Goal: Transaction & Acquisition: Purchase product/service

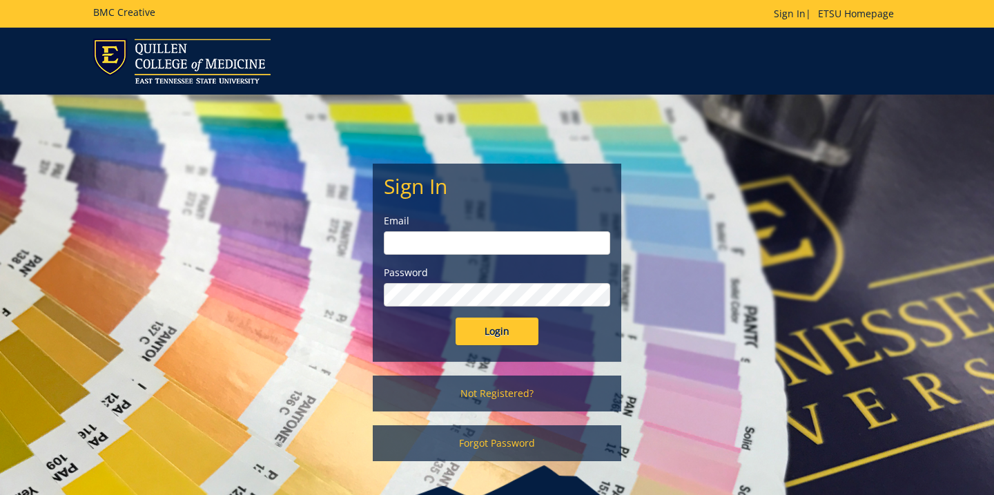
click at [409, 249] on input "email" at bounding box center [497, 242] width 226 height 23
click at [484, 395] on link "Not Registered?" at bounding box center [497, 394] width 249 height 36
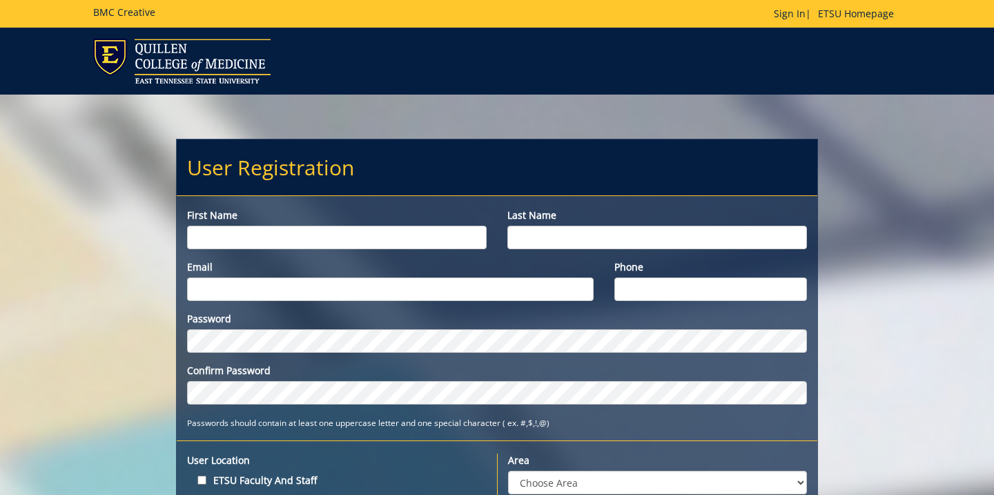
click at [282, 230] on input "First name" at bounding box center [337, 237] width 300 height 23
type input "Laela"
click at [552, 231] on input "Last name" at bounding box center [657, 237] width 300 height 23
type input "Evans"
click at [443, 284] on input "Email" at bounding box center [390, 289] width 407 height 23
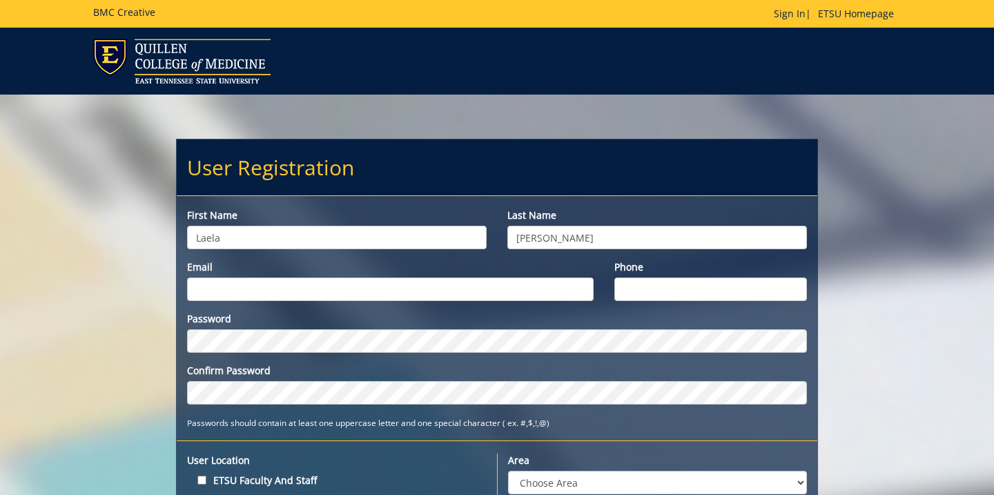
type input "[EMAIL_ADDRESS][DOMAIN_NAME]"
click at [643, 289] on input "Phone" at bounding box center [710, 289] width 193 height 23
type input "7205926280"
click at [488, 411] on div "Password Confirm Password Passwords should contain at least one uppercase lette…" at bounding box center [497, 370] width 641 height 117
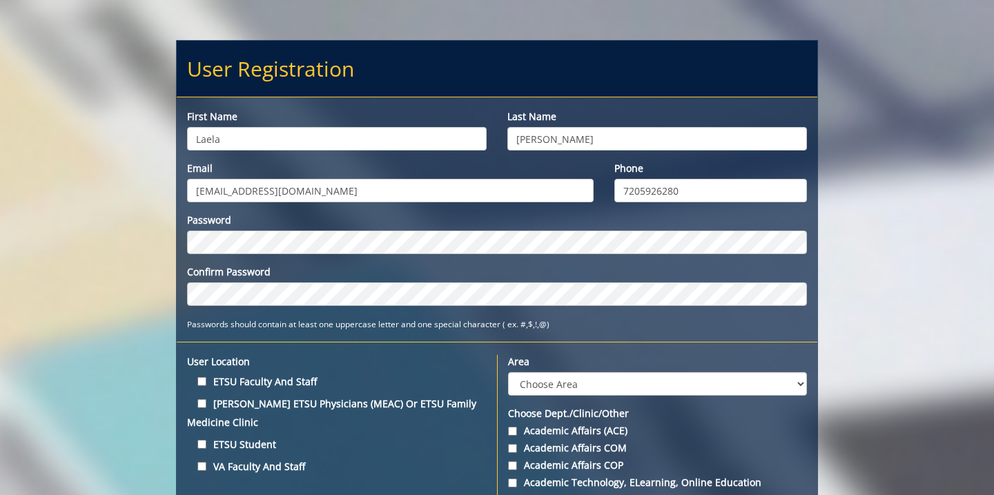
scroll to position [129, 0]
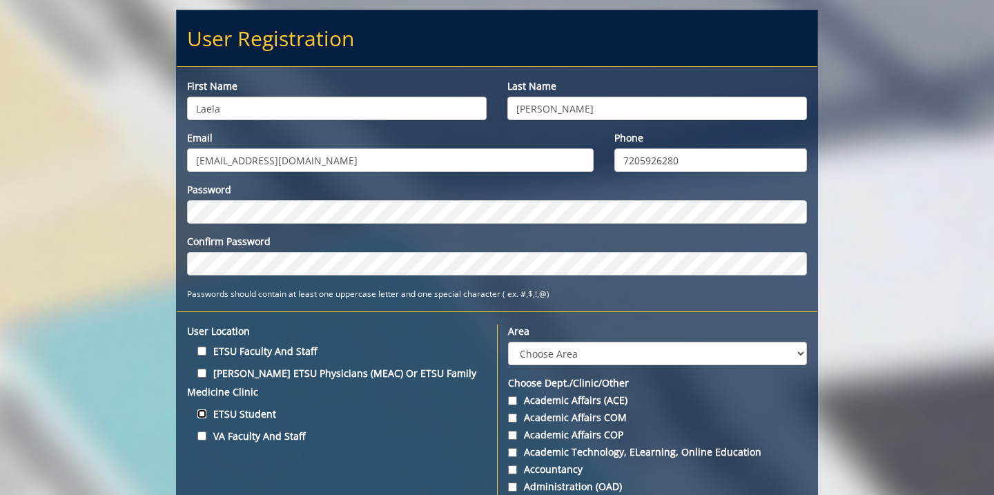
click at [201, 416] on input "ETSU Student" at bounding box center [201, 413] width 9 height 9
checkbox input "true"
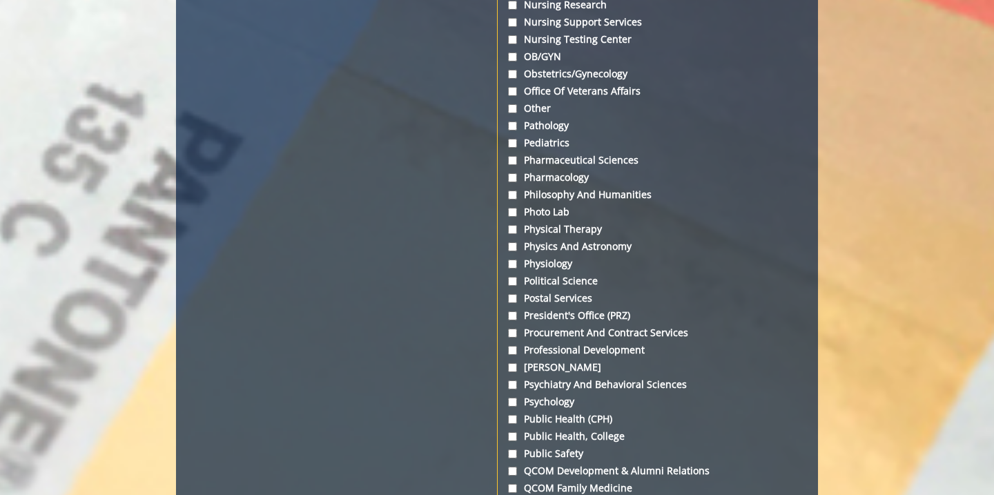
scroll to position [3879, 0]
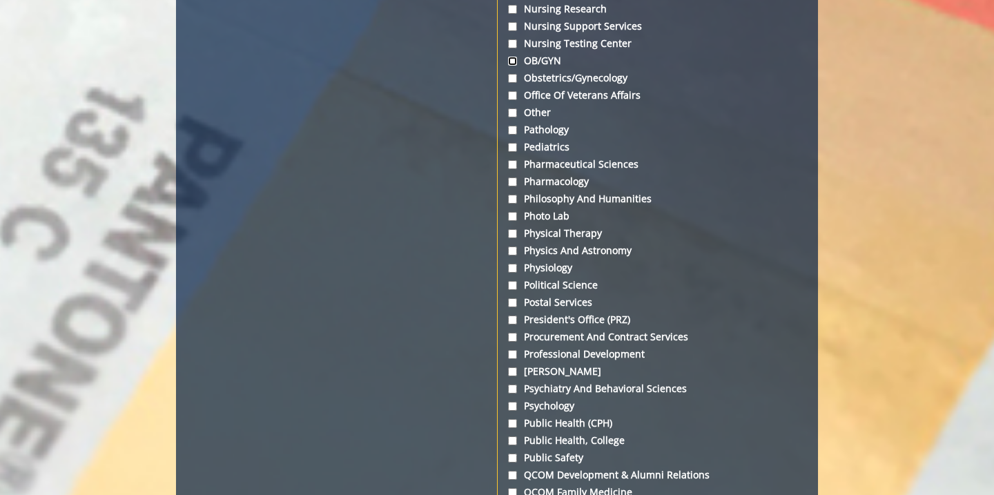
click at [510, 57] on input "OB/GYN" at bounding box center [512, 61] width 9 height 9
checkbox input "true"
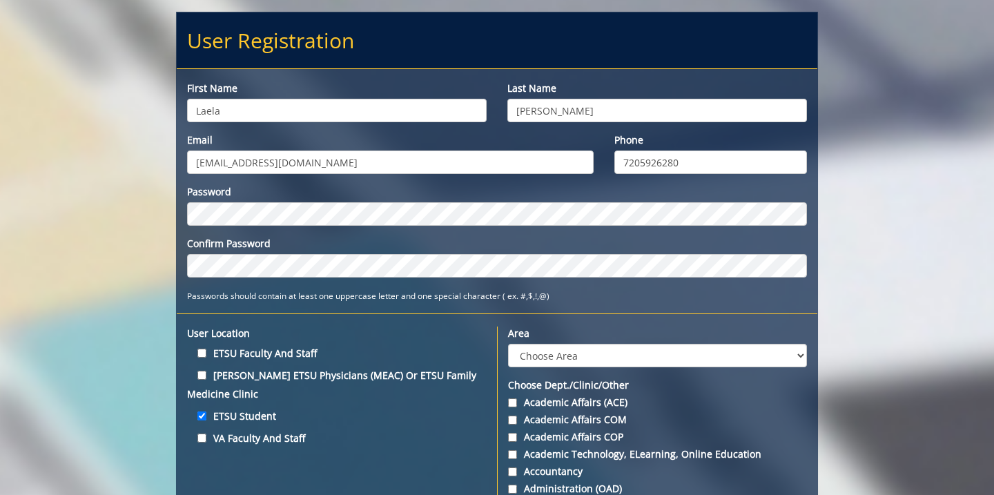
scroll to position [139, 0]
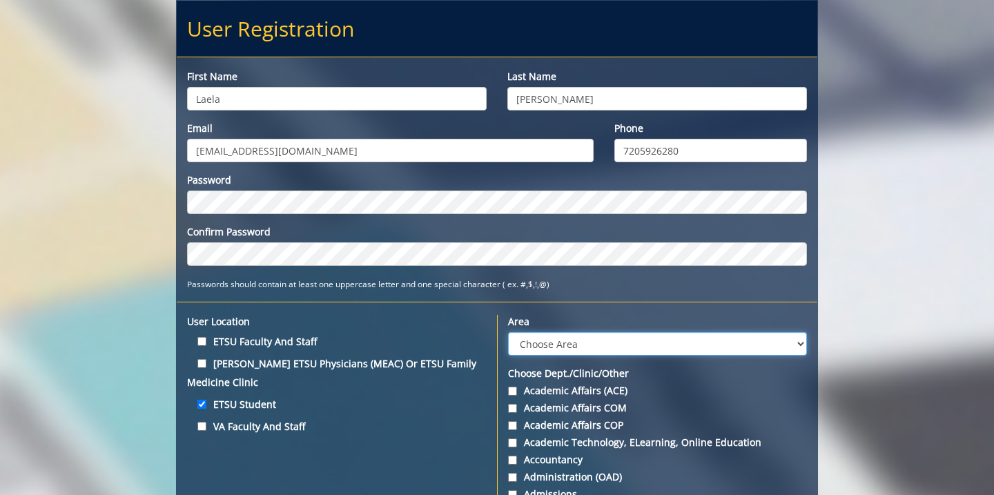
click at [527, 351] on select "Choose Area Administration Advancement (ADM) BucSports Business & Finance Clemm…" at bounding box center [657, 343] width 299 height 23
select select "3"
click at [508, 332] on select "Choose Area Administration Advancement (ADM) BucSports Business & Finance Clemm…" at bounding box center [657, 343] width 299 height 23
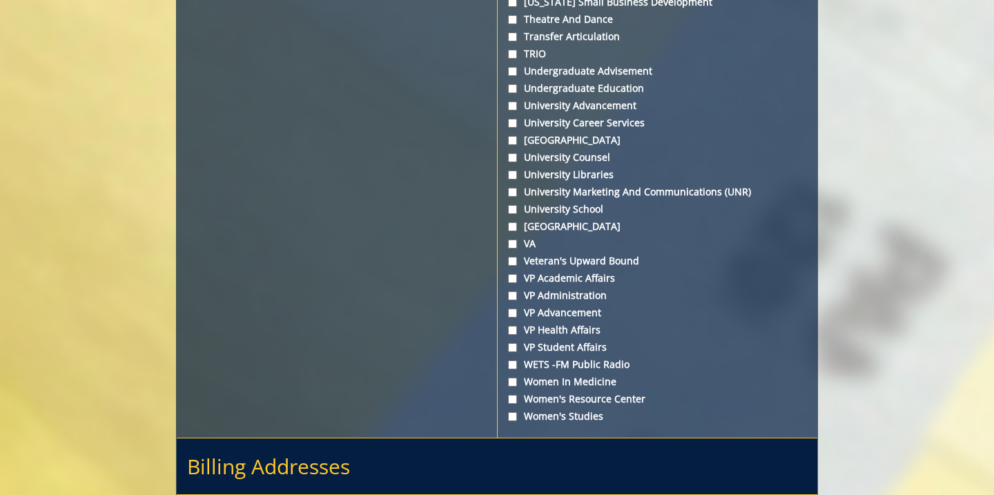
scroll to position [5241, 0]
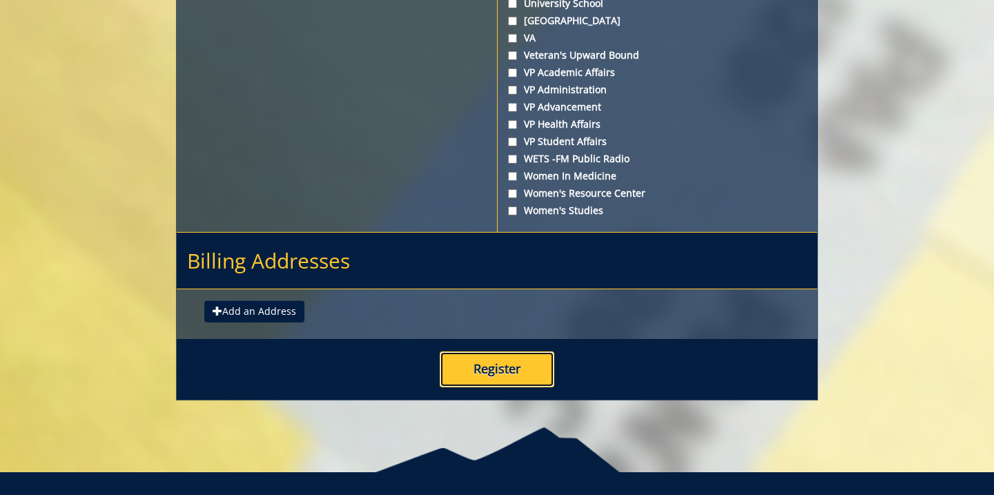
click at [460, 351] on button "Register" at bounding box center [497, 369] width 115 height 36
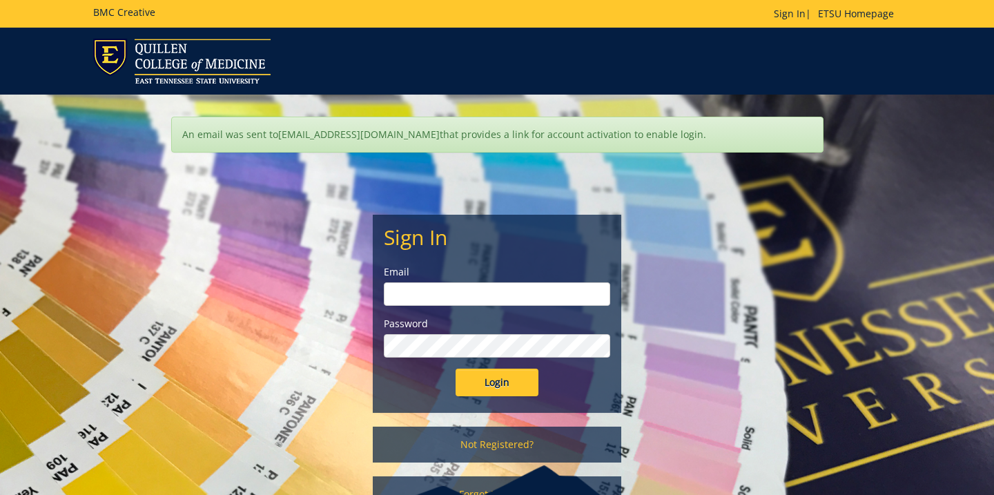
click at [445, 300] on input "email" at bounding box center [497, 293] width 226 height 23
type input "[EMAIL_ADDRESS][DOMAIN_NAME]"
click at [456, 369] on input "Login" at bounding box center [497, 383] width 83 height 28
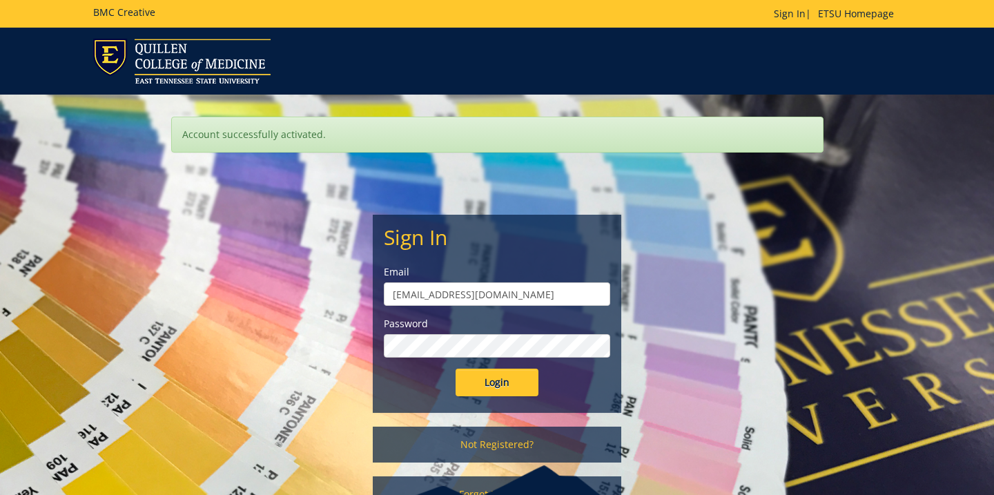
click at [456, 369] on input "Login" at bounding box center [497, 383] width 83 height 28
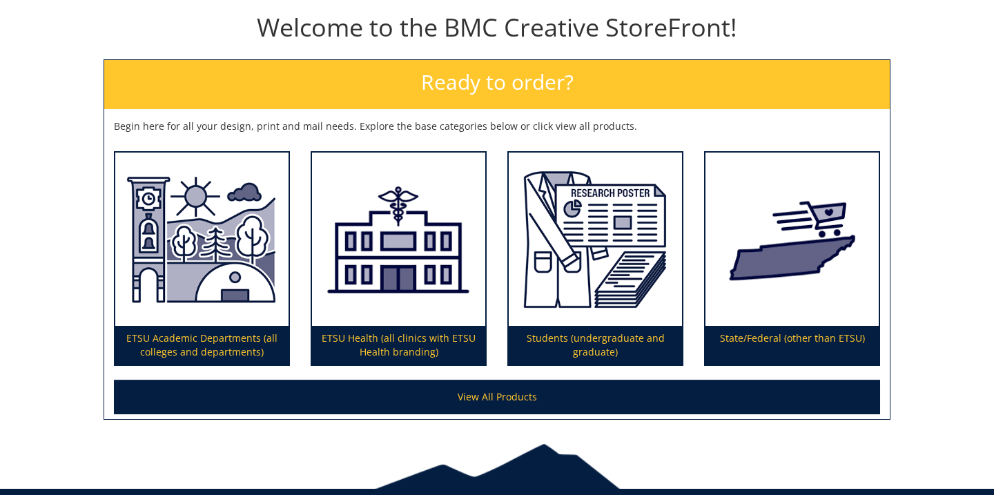
scroll to position [149, 0]
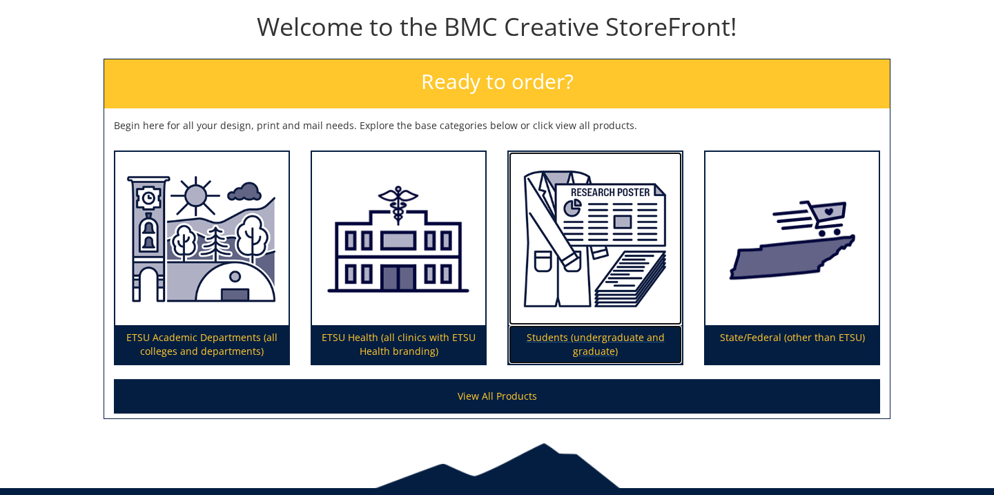
click at [600, 244] on img at bounding box center [595, 239] width 173 height 174
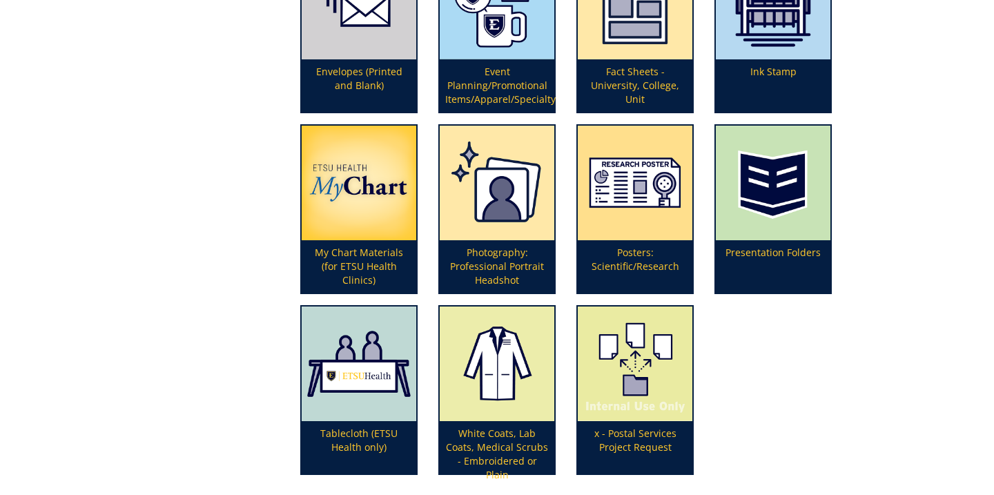
scroll to position [429, 0]
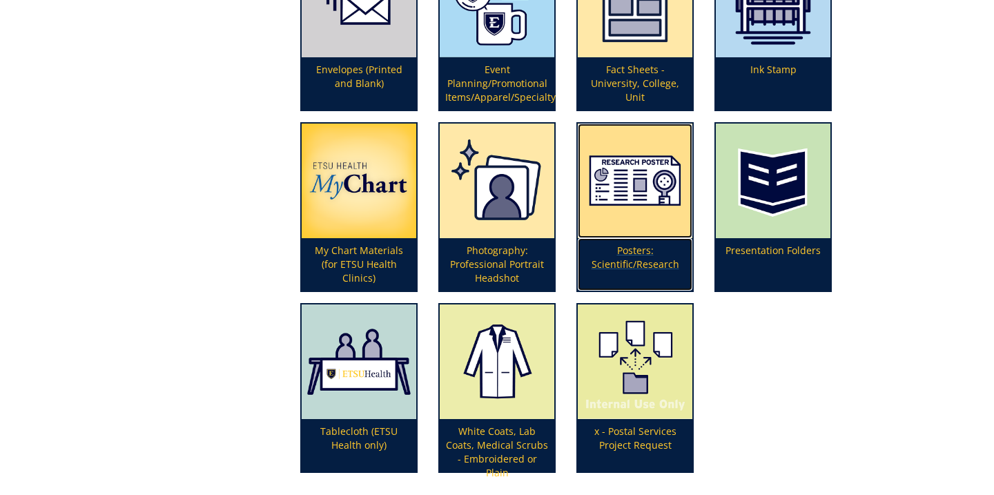
click at [619, 259] on p "Posters: Scientific/Research" at bounding box center [635, 264] width 115 height 52
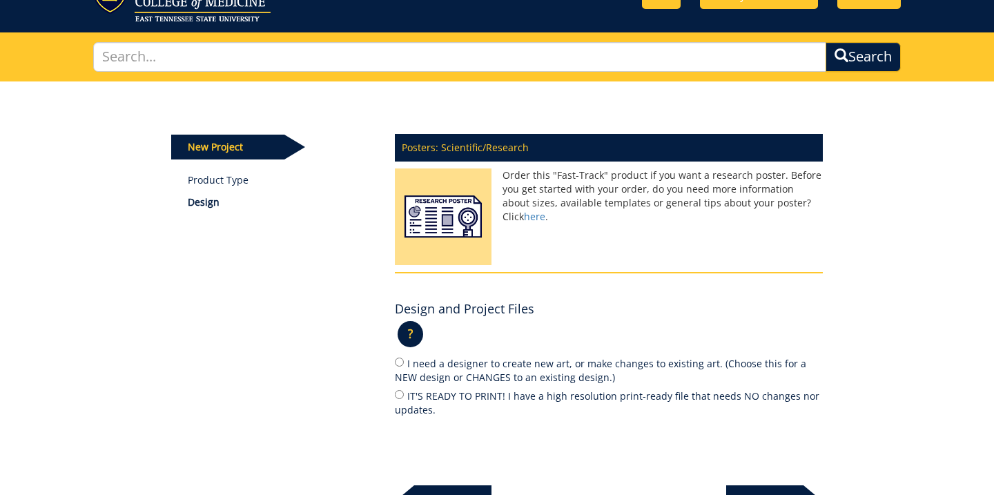
scroll to position [66, 0]
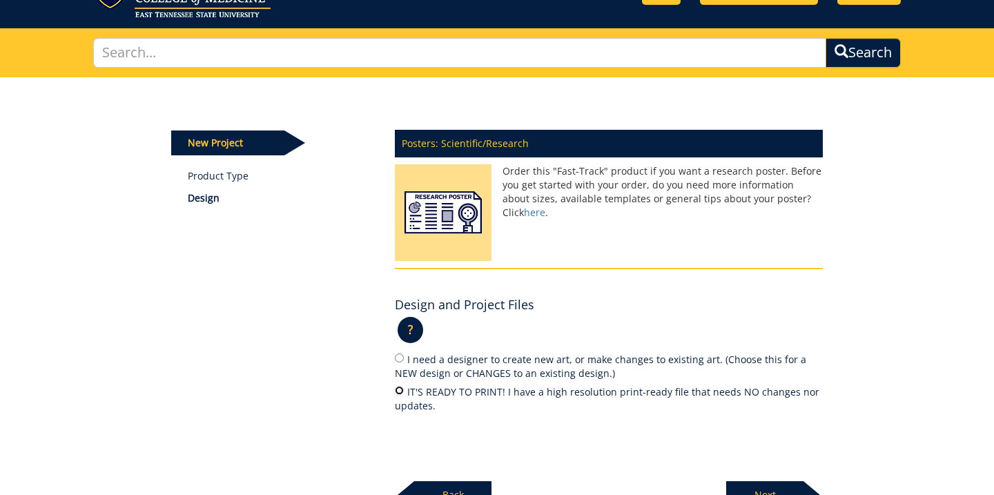
click at [400, 391] on input "IT'S READY TO PRINT! I have a high resolution print-ready file that needs NO ch…" at bounding box center [399, 390] width 9 height 9
radio input "true"
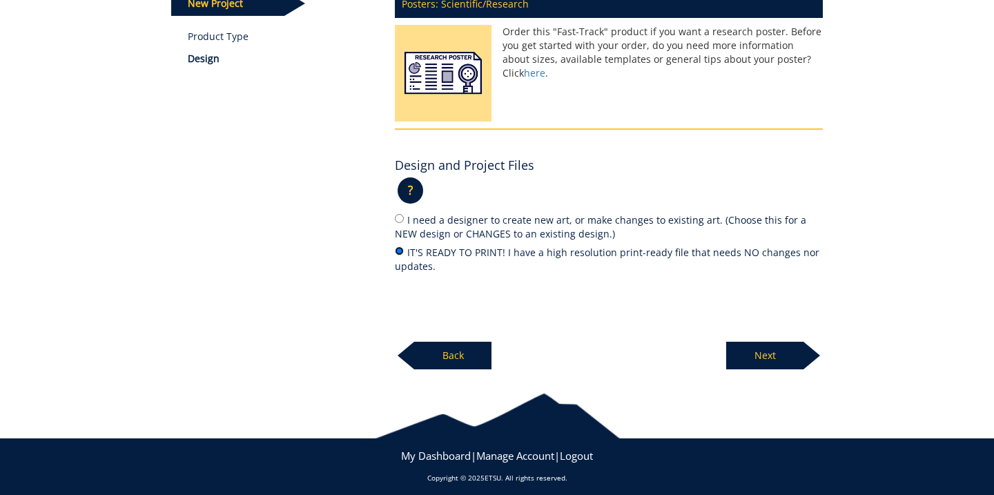
scroll to position [213, 0]
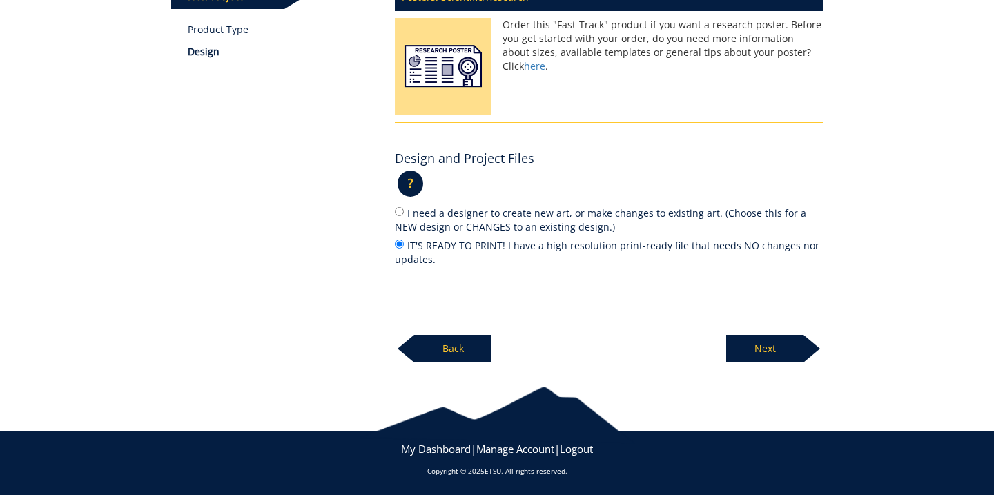
click at [776, 344] on p "Next" at bounding box center [764, 349] width 77 height 28
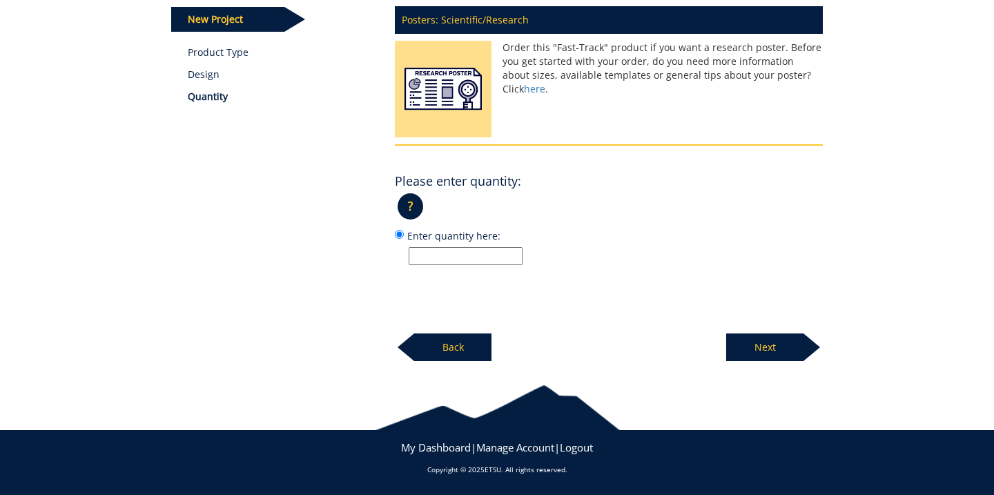
scroll to position [189, 0]
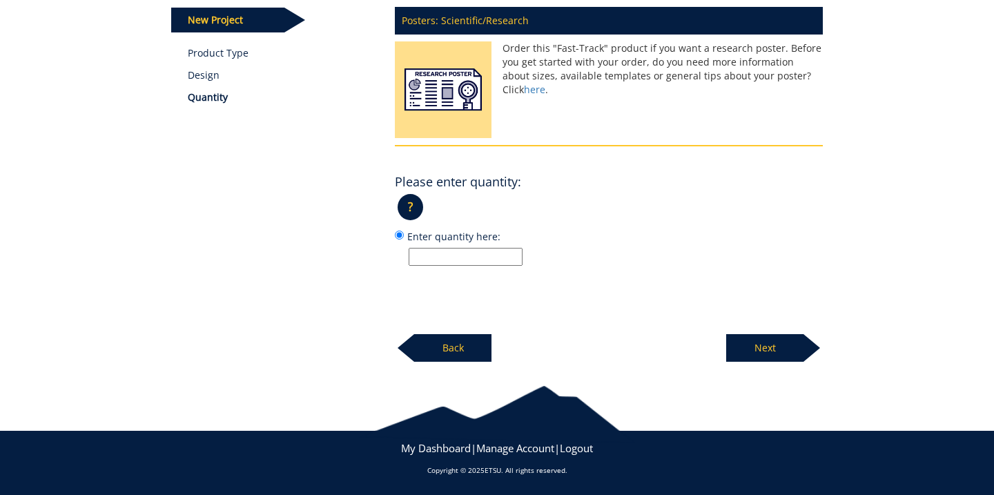
click at [483, 254] on input "Enter quantity here:" at bounding box center [466, 257] width 114 height 18
type input "1"
click at [755, 356] on p "Next" at bounding box center [764, 348] width 77 height 28
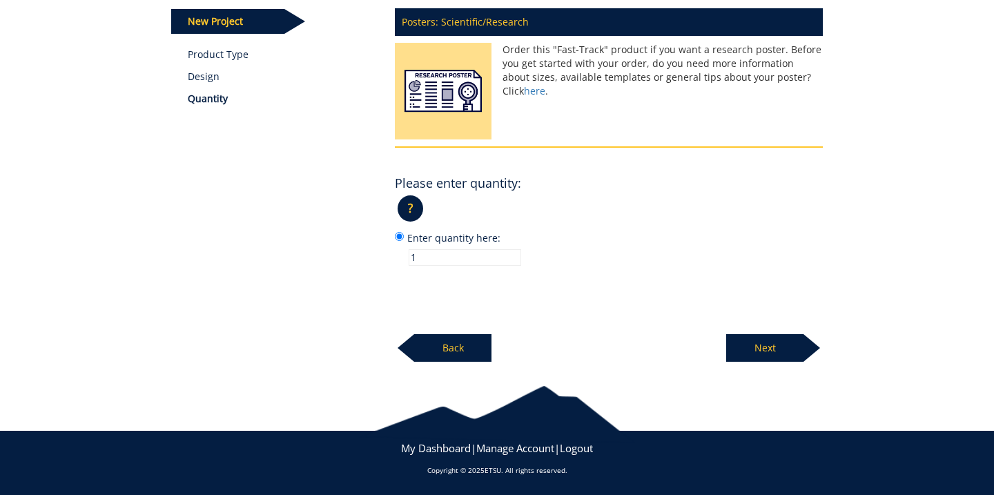
scroll to position [185, 0]
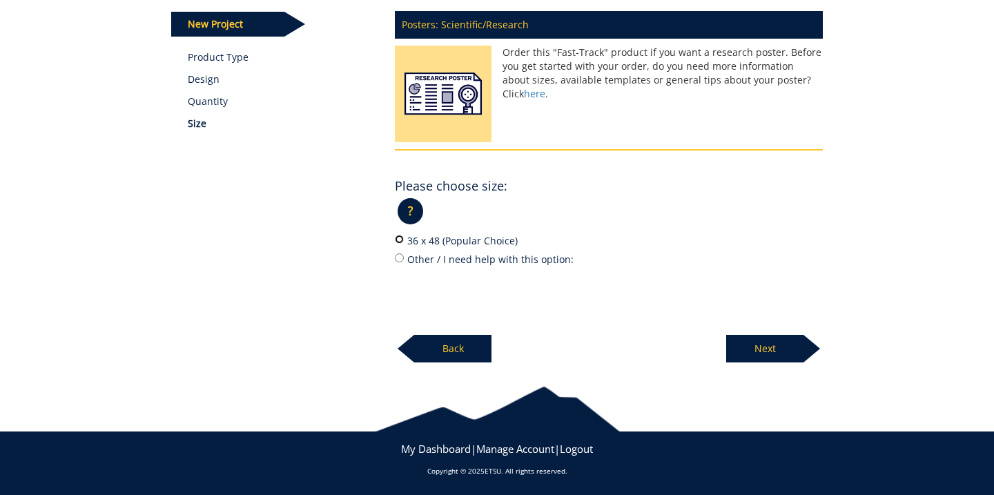
click at [398, 239] on input "36 x 48 (Popular Choice)" at bounding box center [399, 239] width 9 height 9
radio input "true"
click at [741, 349] on p "Next" at bounding box center [764, 349] width 77 height 28
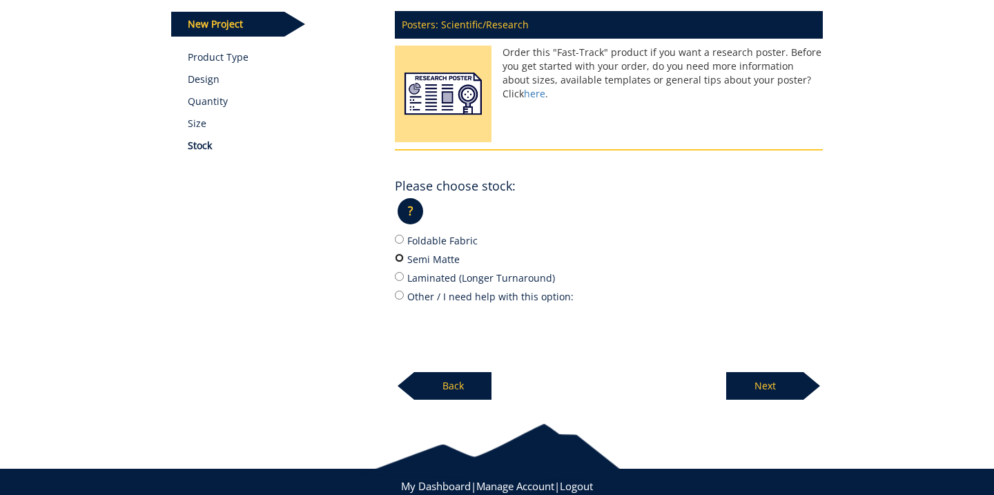
click at [400, 260] on input "Semi Matte" at bounding box center [399, 257] width 9 height 9
radio input "true"
click at [741, 382] on p "Next" at bounding box center [764, 386] width 77 height 28
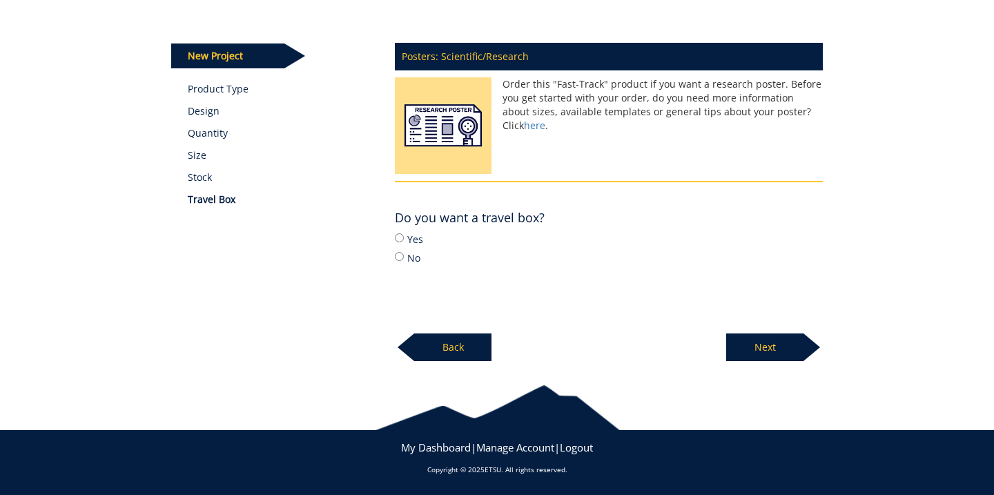
scroll to position [152, 0]
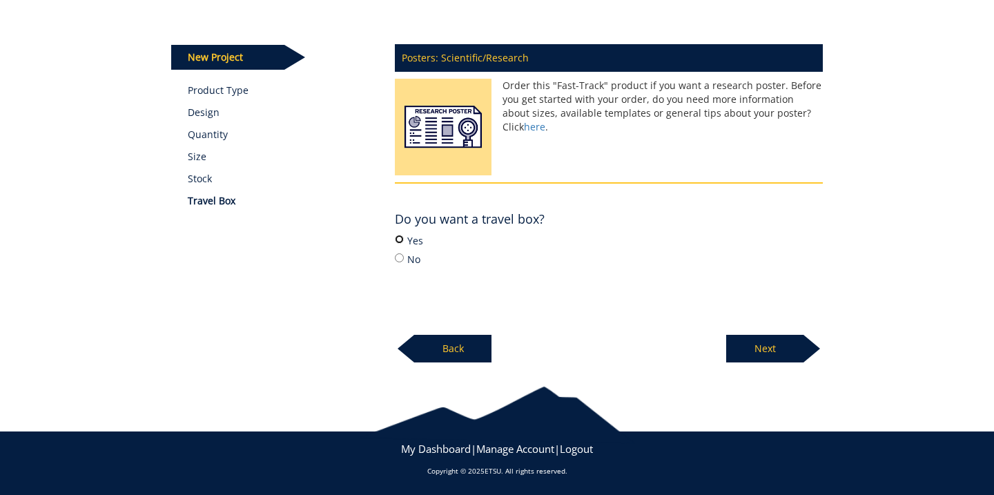
click at [402, 237] on input "Yes" at bounding box center [399, 239] width 9 height 9
radio input "true"
click at [790, 346] on p "Next" at bounding box center [764, 349] width 77 height 28
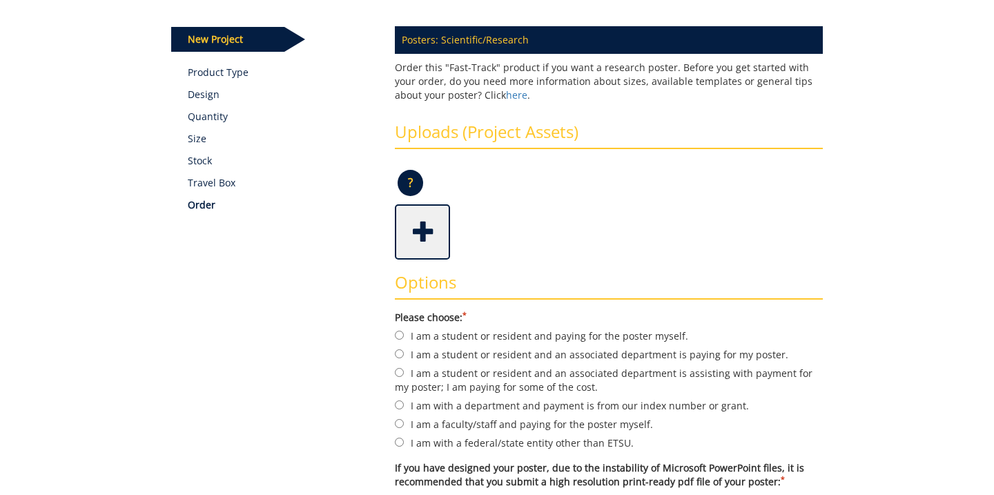
scroll to position [171, 0]
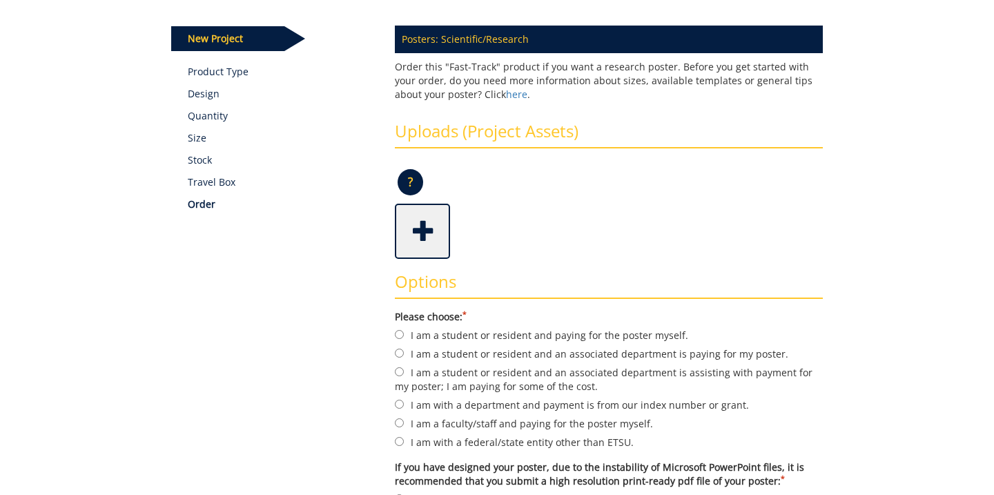
click at [399, 357] on label "I am a student or resident and an associated department is paying for my poster." at bounding box center [609, 353] width 428 height 15
click at [399, 357] on input "I am a student or resident and an associated department is paying for my poster." at bounding box center [399, 353] width 9 height 9
radio input "true"
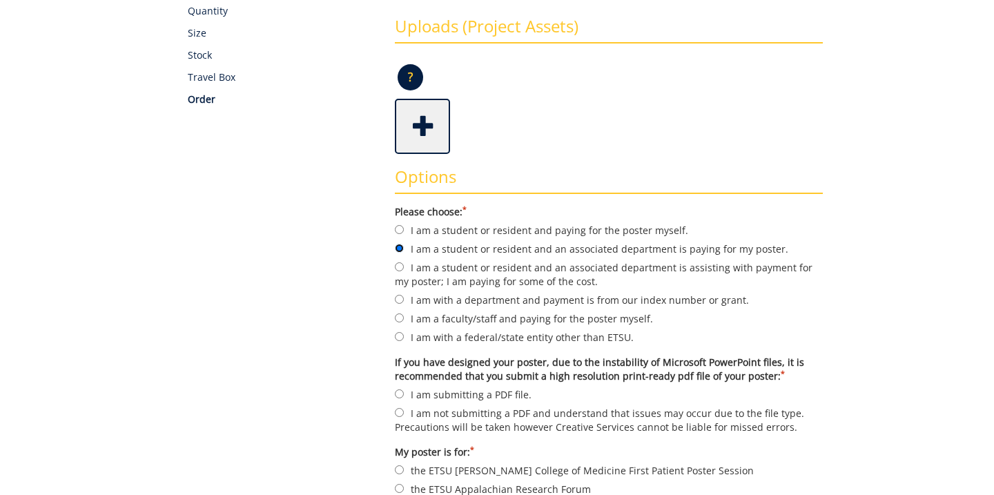
scroll to position [277, 0]
click at [398, 298] on input "I am with a department and payment is from our index number or grant." at bounding box center [399, 298] width 9 height 9
radio input "true"
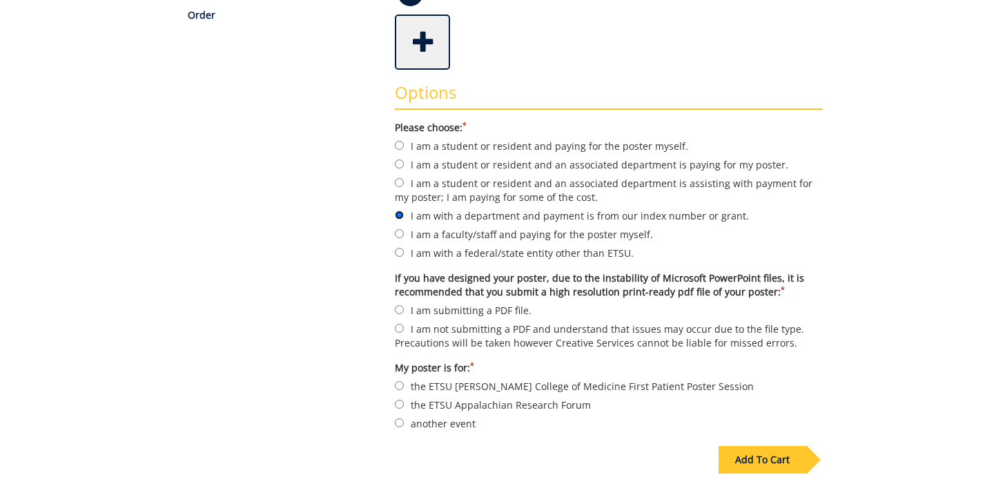
scroll to position [361, 0]
click at [400, 304] on input "I am submitting a PDF file." at bounding box center [399, 308] width 9 height 9
radio input "true"
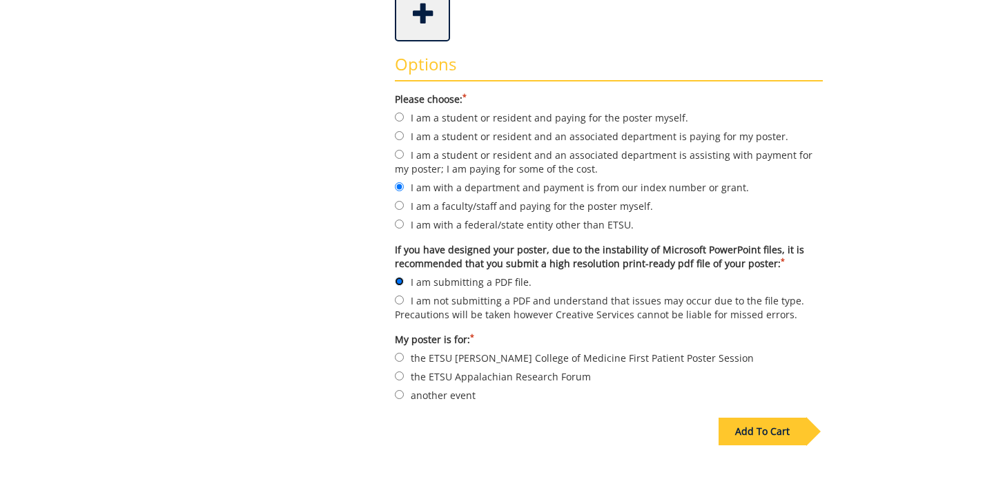
scroll to position [389, 0]
click at [401, 391] on input "another event" at bounding box center [399, 393] width 9 height 9
radio input "true"
click at [748, 425] on div "Add To Cart" at bounding box center [763, 431] width 88 height 28
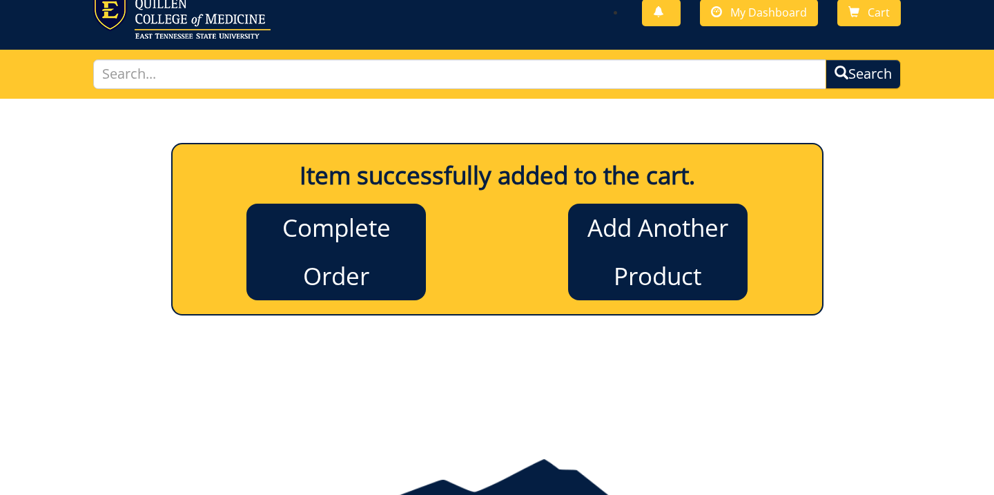
scroll to position [40, 0]
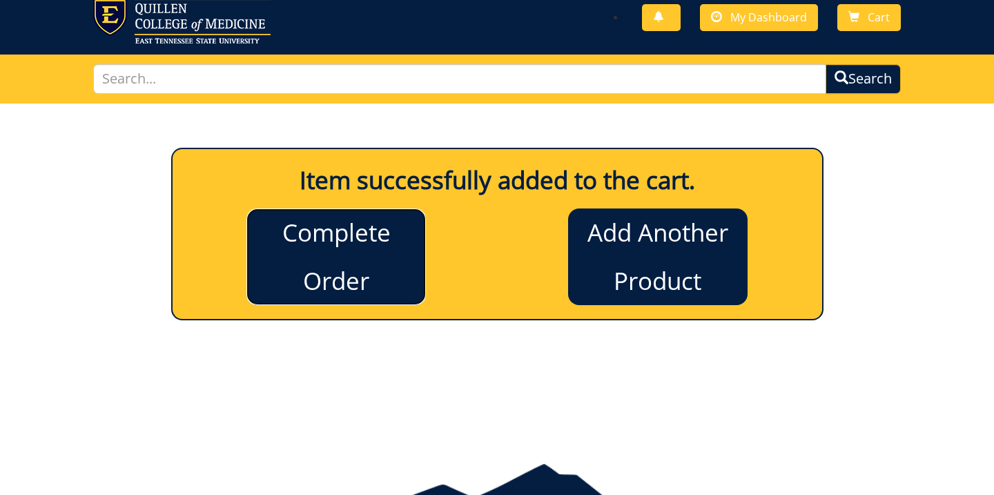
click at [309, 241] on link "Complete Order" at bounding box center [335, 256] width 179 height 97
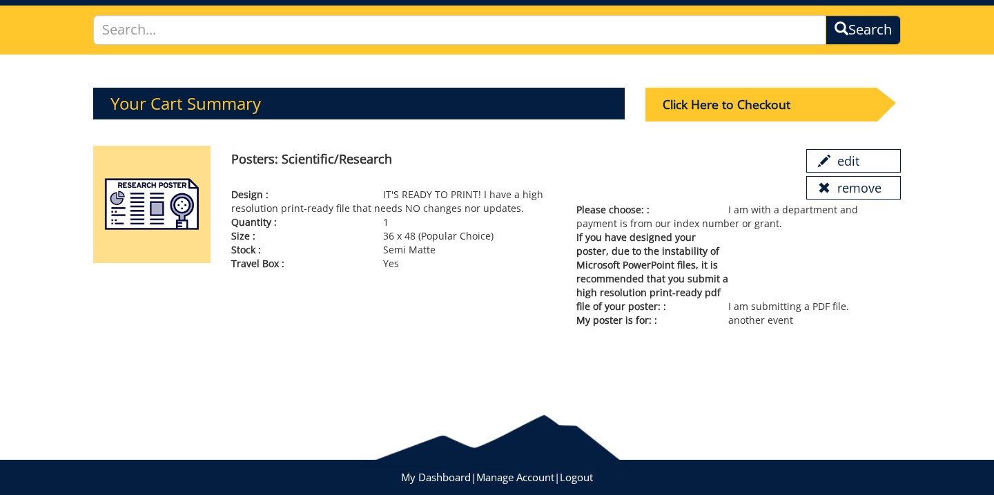
scroll to position [84, 0]
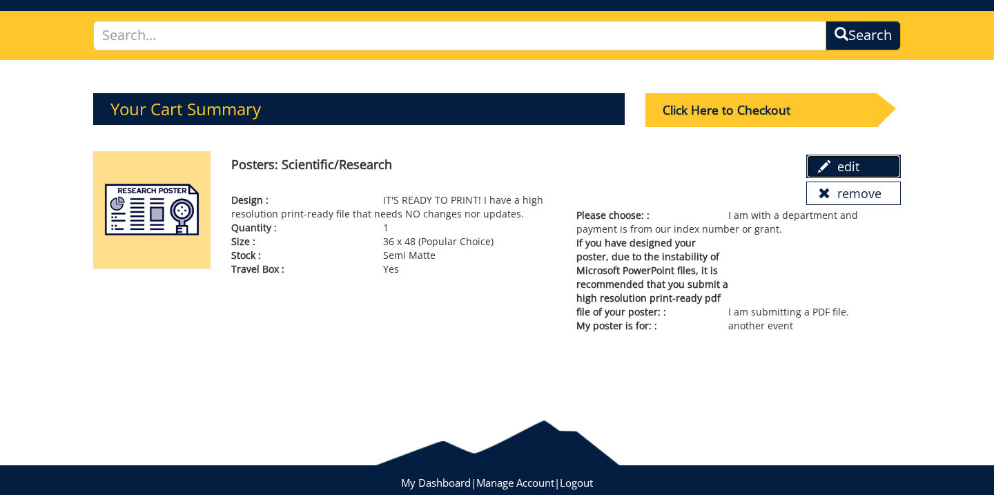
click at [824, 167] on span at bounding box center [824, 166] width 12 height 12
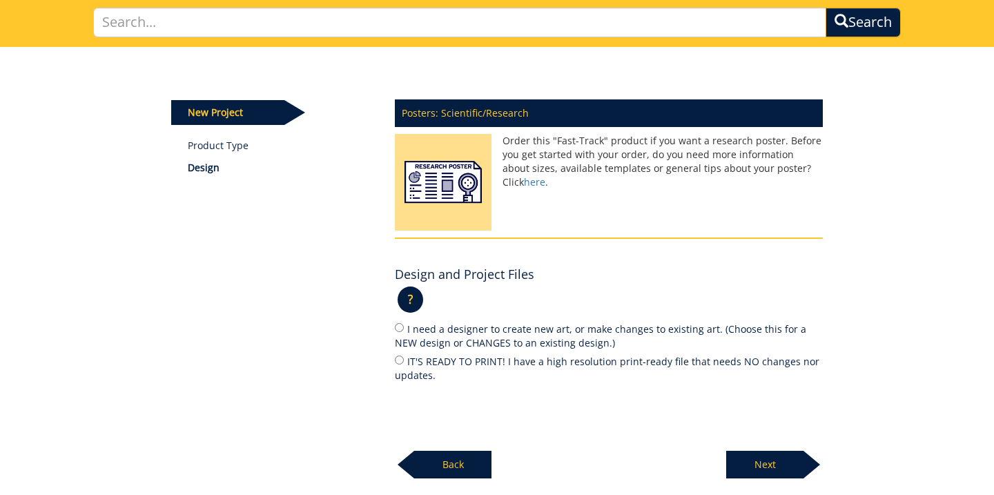
scroll to position [104, 0]
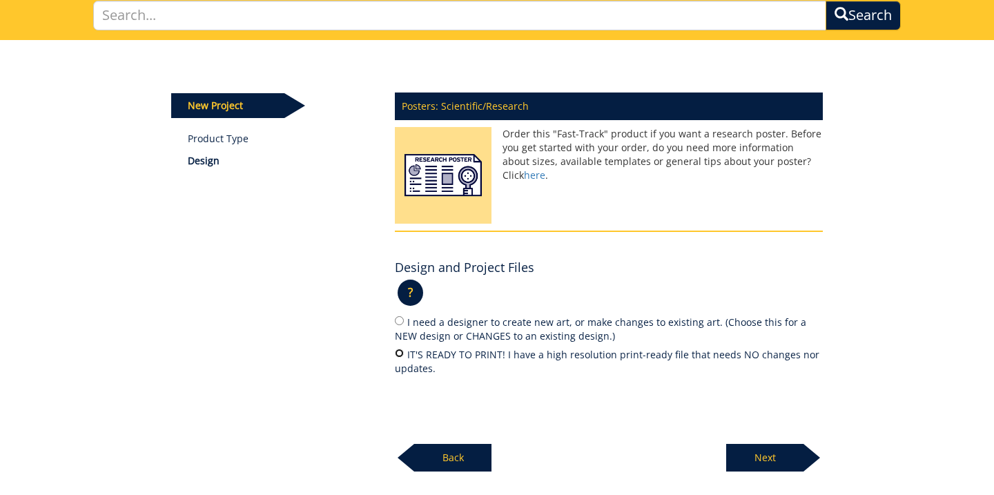
click at [400, 351] on input "IT'S READY TO PRINT! I have a high resolution print-ready file that needs NO ch…" at bounding box center [399, 353] width 9 height 9
radio input "true"
click at [754, 450] on p "Next" at bounding box center [764, 458] width 77 height 28
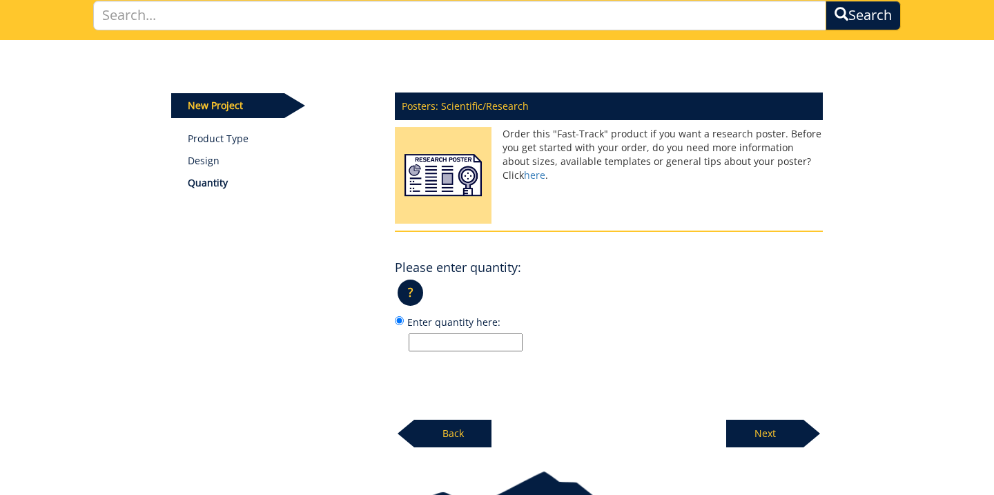
click at [434, 342] on input "Enter quantity here:" at bounding box center [466, 342] width 114 height 18
type input "1"
click at [743, 431] on p "Next" at bounding box center [764, 434] width 77 height 28
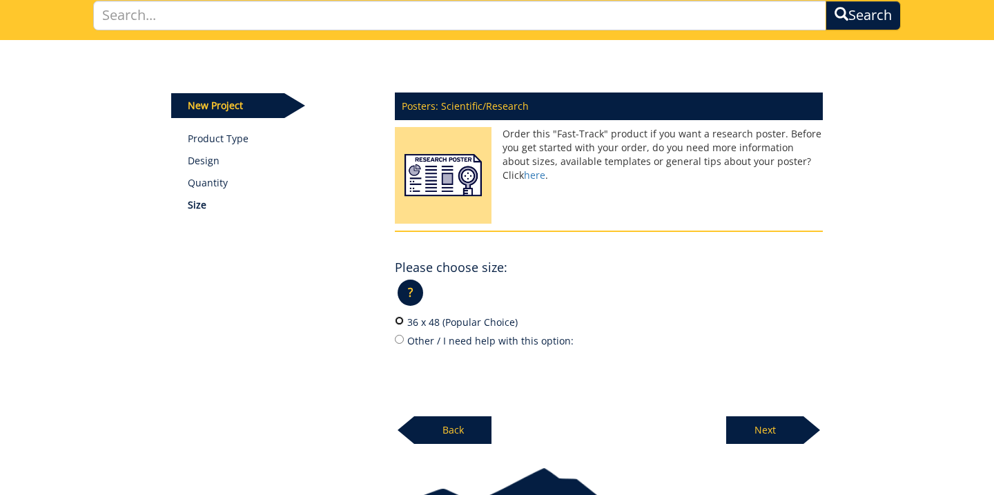
click at [399, 320] on input "36 x 48 (Popular Choice)" at bounding box center [399, 320] width 9 height 9
radio input "true"
click at [754, 423] on p "Next" at bounding box center [764, 430] width 77 height 28
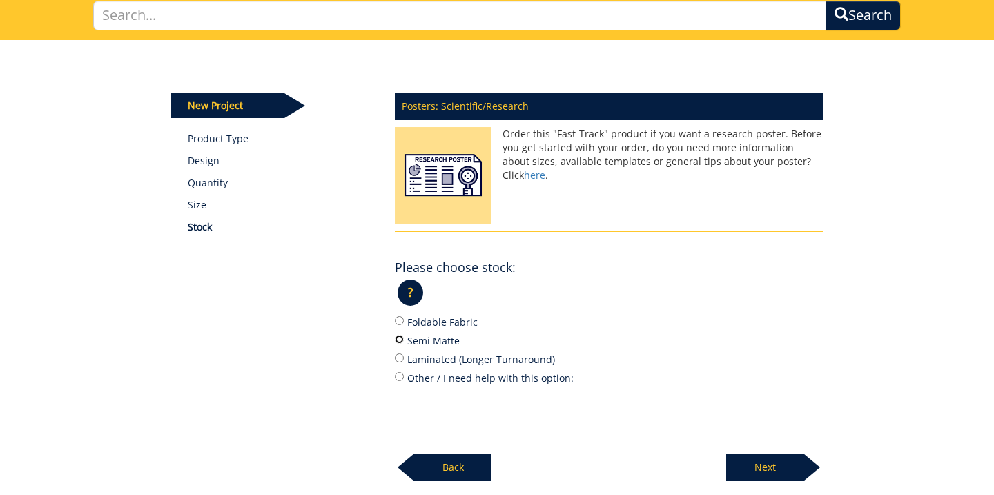
click at [400, 338] on input "Semi Matte" at bounding box center [399, 339] width 9 height 9
radio input "true"
click at [795, 465] on p "Next" at bounding box center [764, 468] width 77 height 28
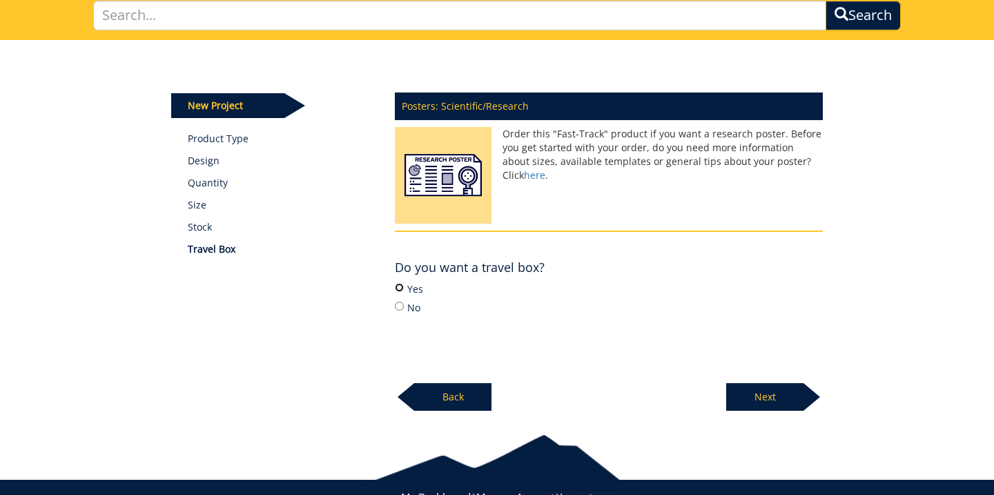
click at [399, 290] on input "Yes" at bounding box center [399, 287] width 9 height 9
radio input "true"
click at [749, 392] on p "Next" at bounding box center [764, 397] width 77 height 28
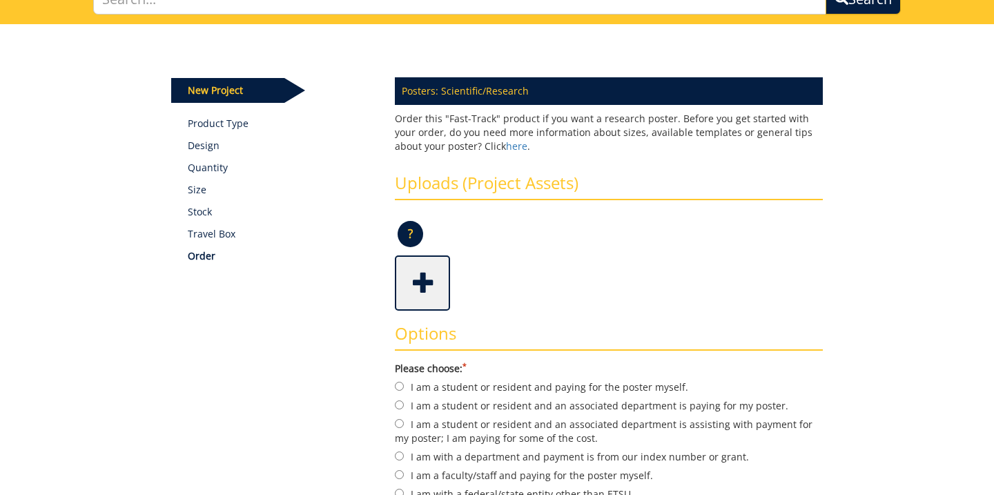
scroll to position [122, 0]
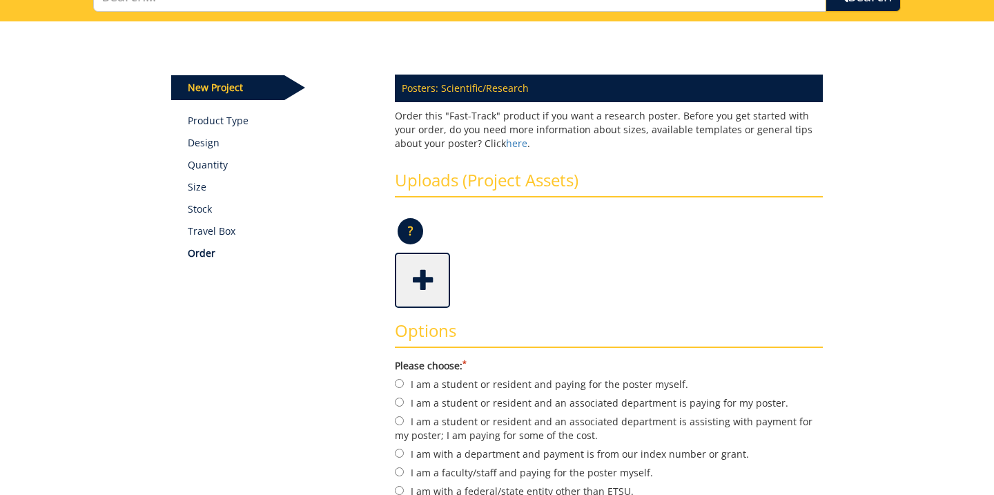
click at [418, 286] on span at bounding box center [423, 279] width 55 height 48
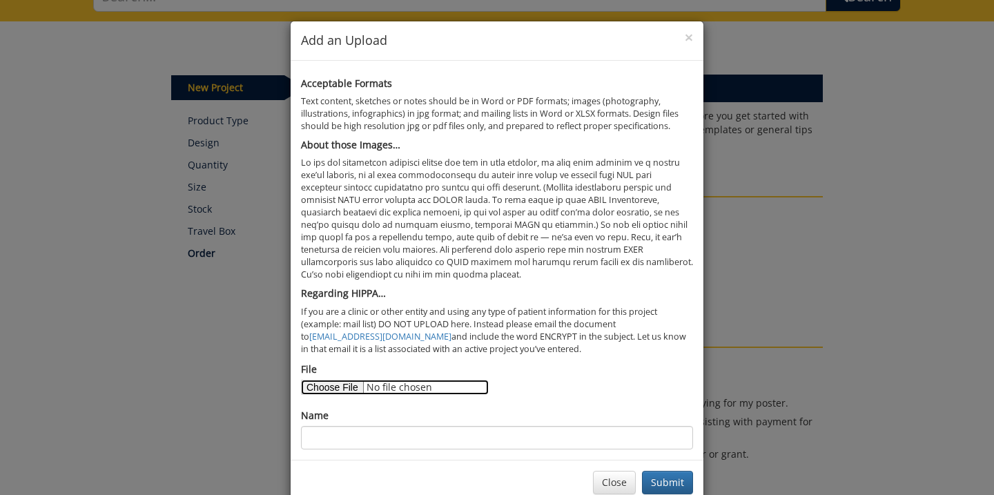
click at [331, 391] on input "File" at bounding box center [395, 387] width 188 height 15
click at [331, 385] on input "File" at bounding box center [395, 387] width 188 height 15
type input "C:\fakepath\Evans-Williams Quillen Research Poster-Final.pdf"
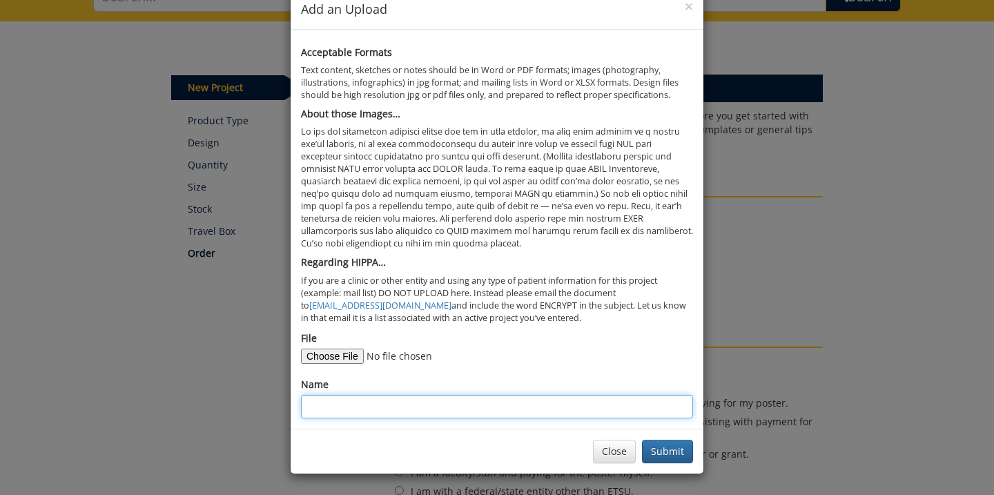
click at [395, 407] on input "Name" at bounding box center [497, 406] width 392 height 23
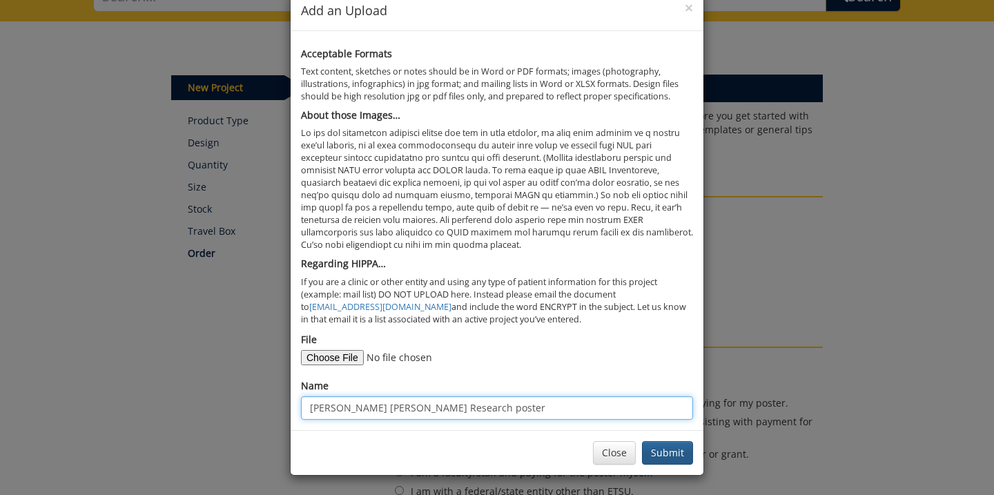
type input "Evans-Williams Quillen Research poster"
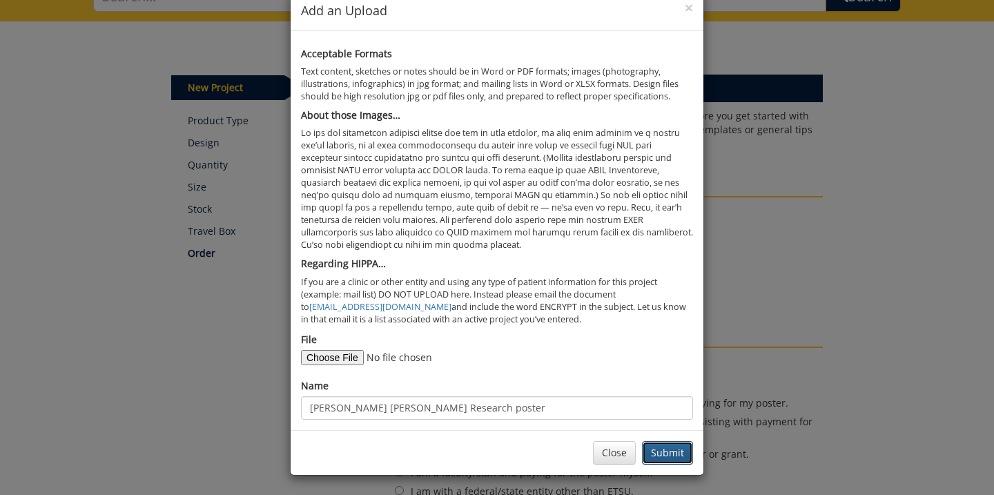
click at [671, 457] on button "Submit" at bounding box center [667, 452] width 51 height 23
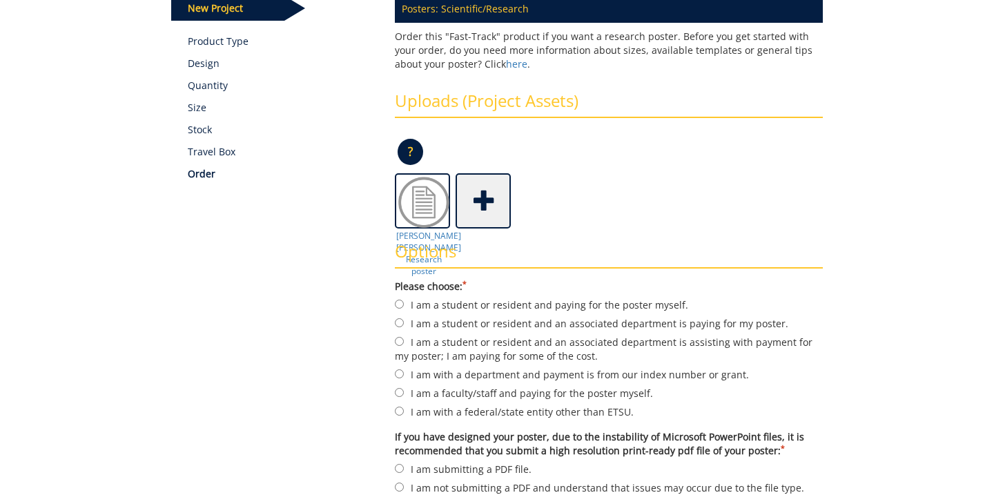
scroll to position [203, 0]
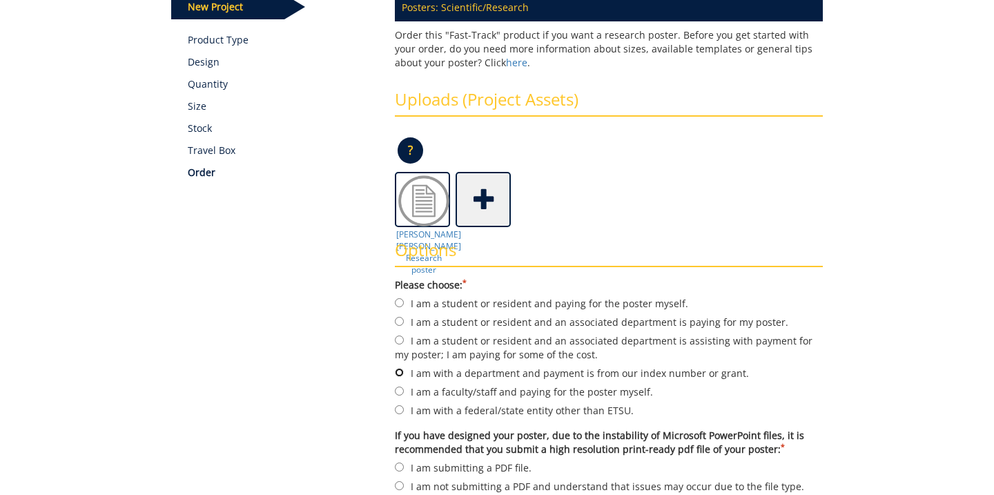
click at [396, 371] on input "I am with a department and payment is from our index number or grant." at bounding box center [399, 372] width 9 height 9
radio input "true"
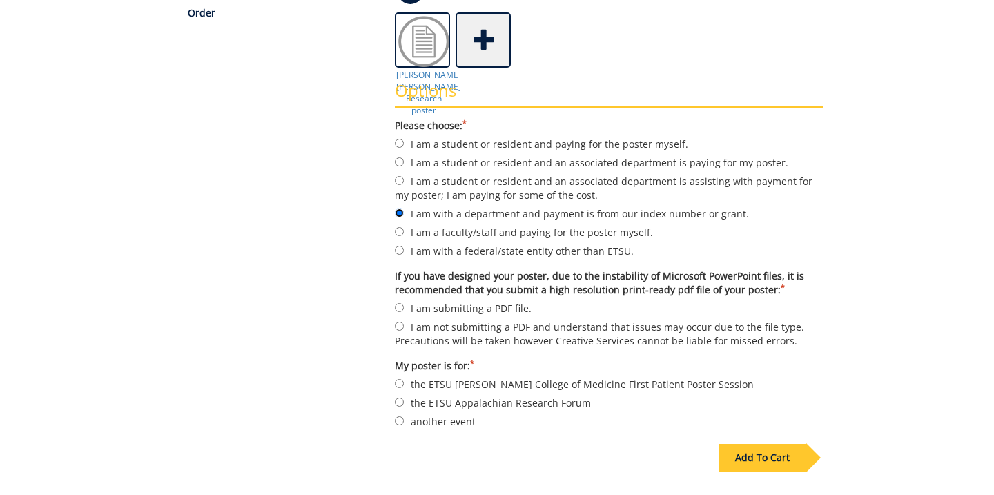
scroll to position [372, 0]
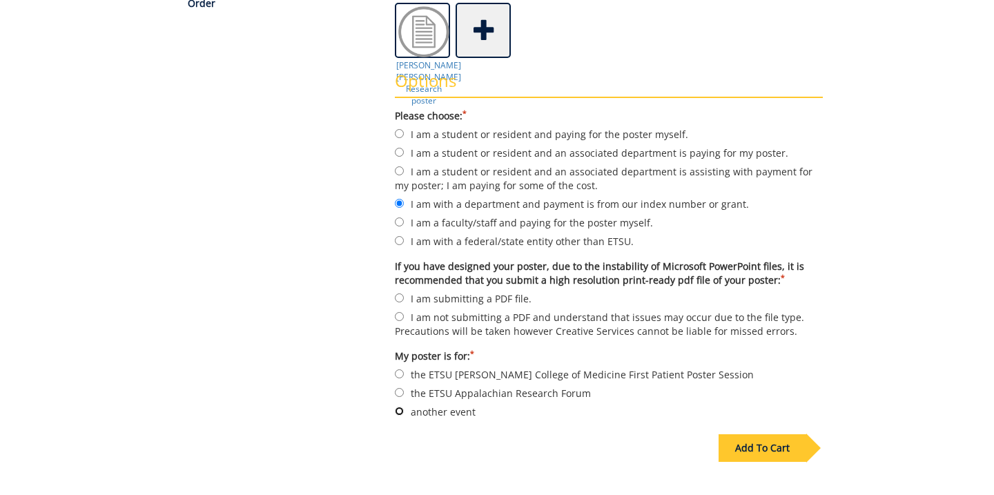
click at [397, 410] on input "another event" at bounding box center [399, 411] width 9 height 9
radio input "true"
click at [400, 295] on input "I am submitting a PDF file." at bounding box center [399, 297] width 9 height 9
radio input "true"
click at [742, 440] on div "Add To Cart" at bounding box center [763, 448] width 88 height 28
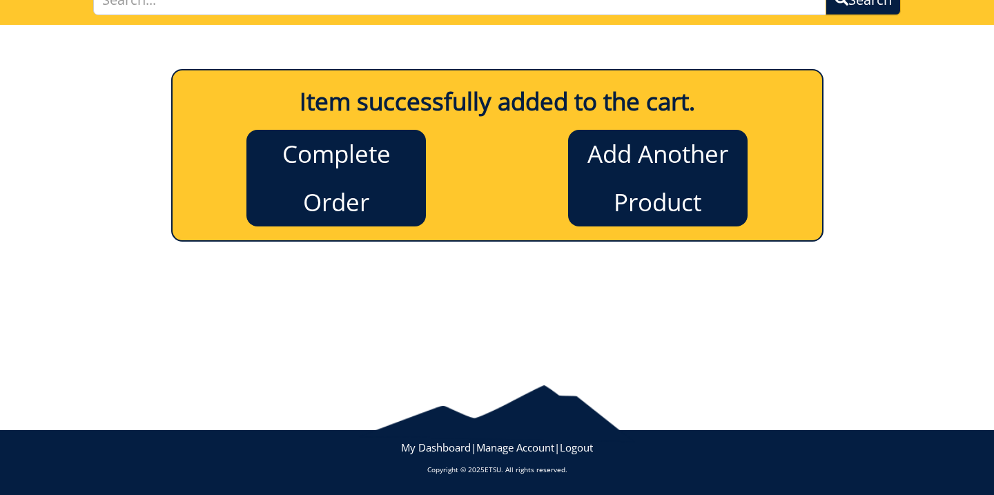
scroll to position [119, 0]
click at [376, 175] on link "Complete Order" at bounding box center [335, 178] width 179 height 97
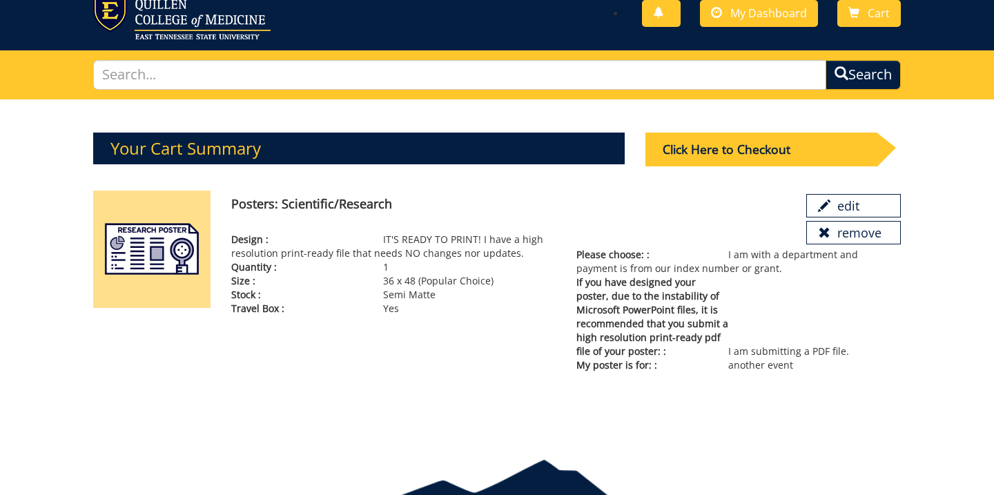
scroll to position [43, 0]
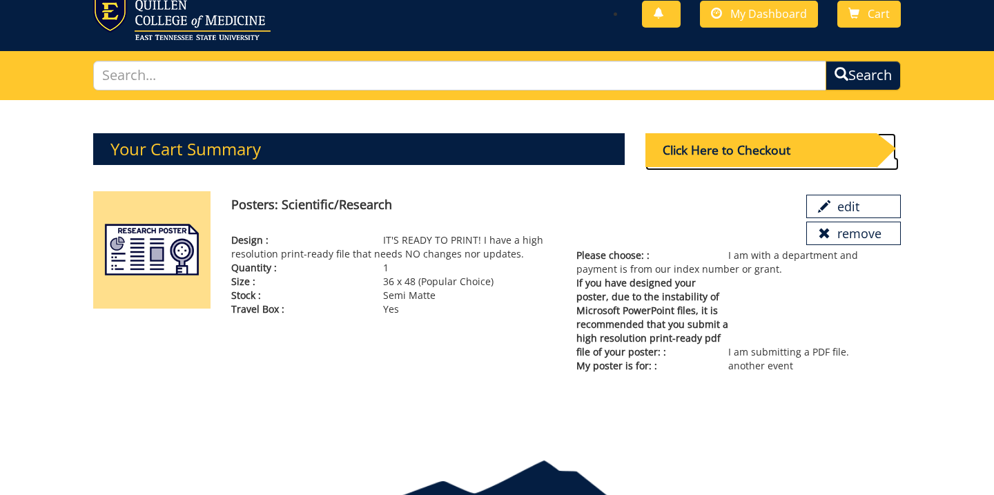
click at [702, 155] on div "Click Here to Checkout" at bounding box center [760, 150] width 231 height 34
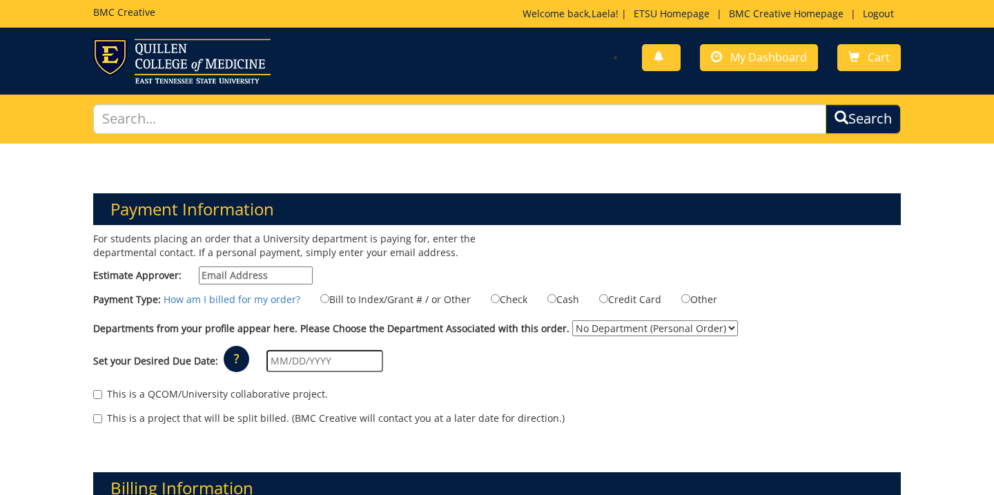
click at [242, 278] on input "Estimate Approver:" at bounding box center [256, 275] width 114 height 18
paste input "[EMAIL_ADDRESS][DOMAIN_NAME]"
type input "[EMAIL_ADDRESS][DOMAIN_NAME]"
click at [327, 300] on label "Bill to Index/Grant # / or Other" at bounding box center [387, 298] width 168 height 15
click at [327, 300] on input "Bill to Index/Grant # / or Other" at bounding box center [324, 298] width 9 height 9
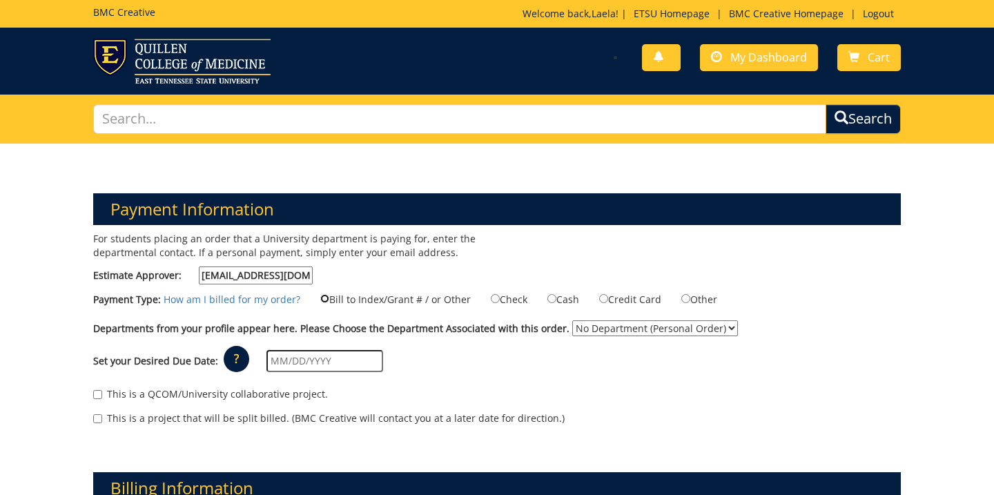
radio input "true"
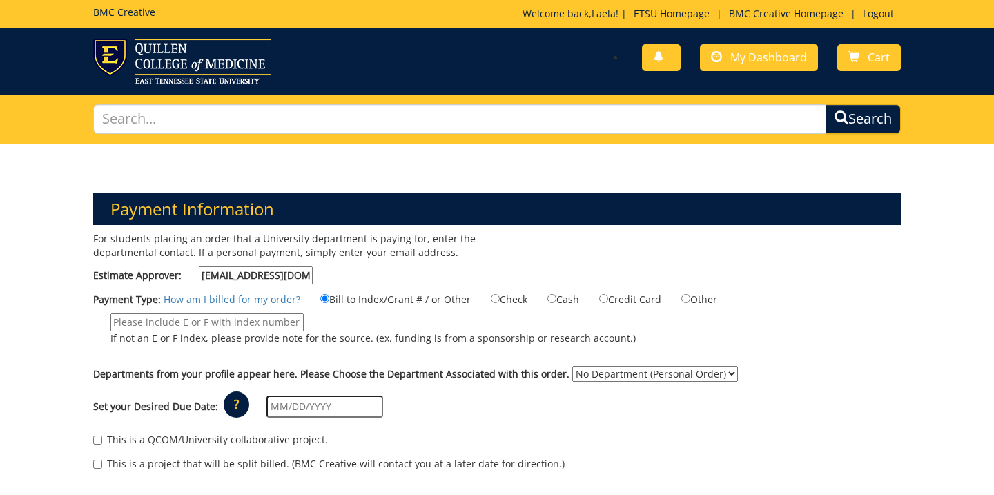
click at [249, 331] on p "If not an E or F index, please provide note for the source. (ex. funding is fro…" at bounding box center [372, 338] width 525 height 14
click at [249, 331] on input "If not an E or F index, please provide note for the source. (ex. funding is fro…" at bounding box center [206, 322] width 193 height 18
paste input "F684100"
type input "F684100"
click at [147, 353] on div "Payment Type: How am I billed for my order? Bill to Index/Grant # / or Other Ch…" at bounding box center [497, 325] width 828 height 68
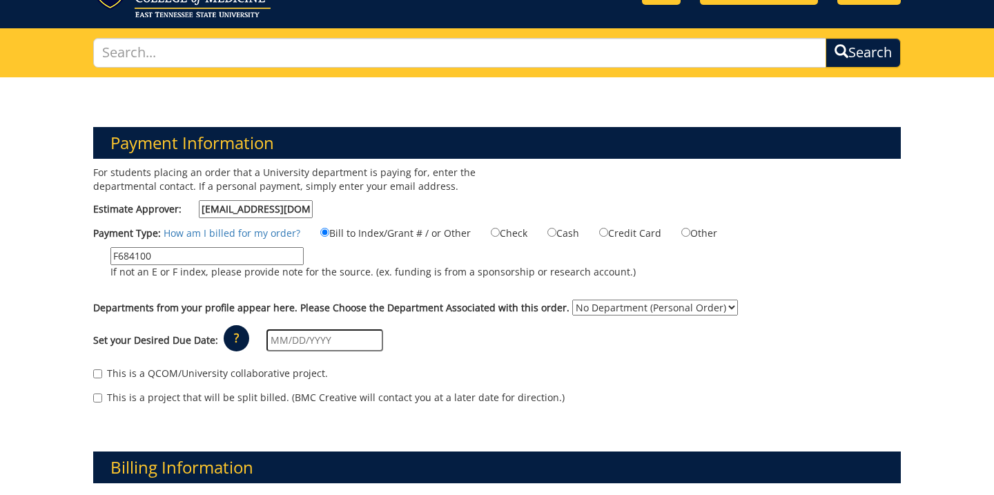
scroll to position [69, 0]
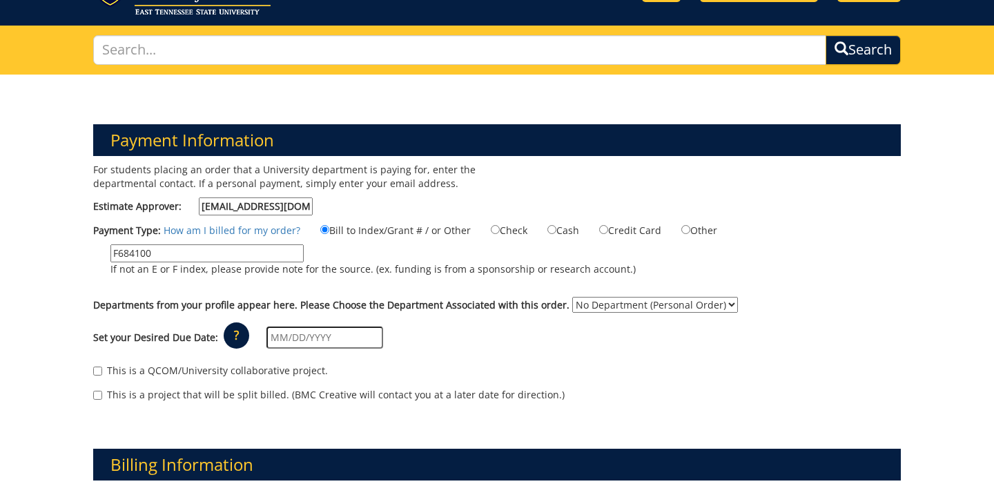
click at [608, 301] on select "No Department (Personal Order) OB/GYN" at bounding box center [655, 305] width 166 height 16
select select "224"
click at [572, 297] on select "No Department (Personal Order) OB/GYN" at bounding box center [655, 305] width 166 height 16
click at [340, 335] on input "text" at bounding box center [324, 338] width 117 height 22
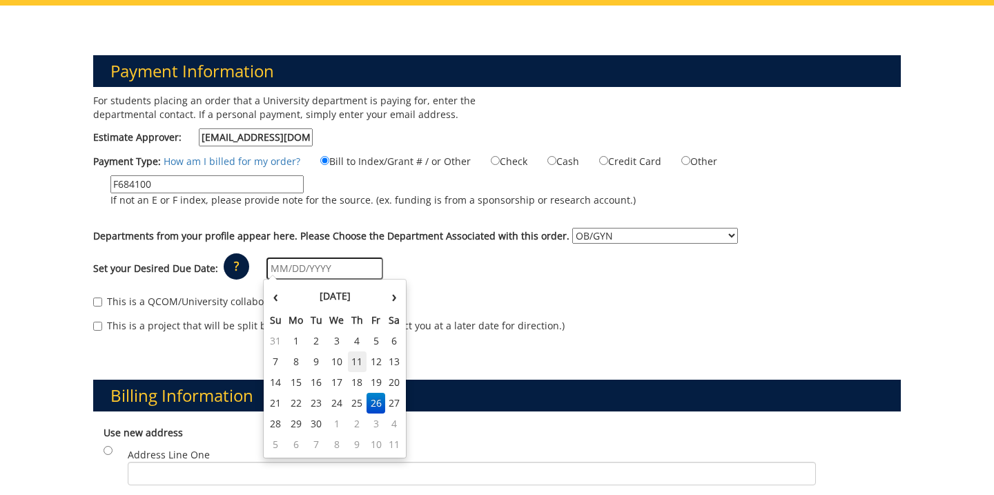
scroll to position [137, 0]
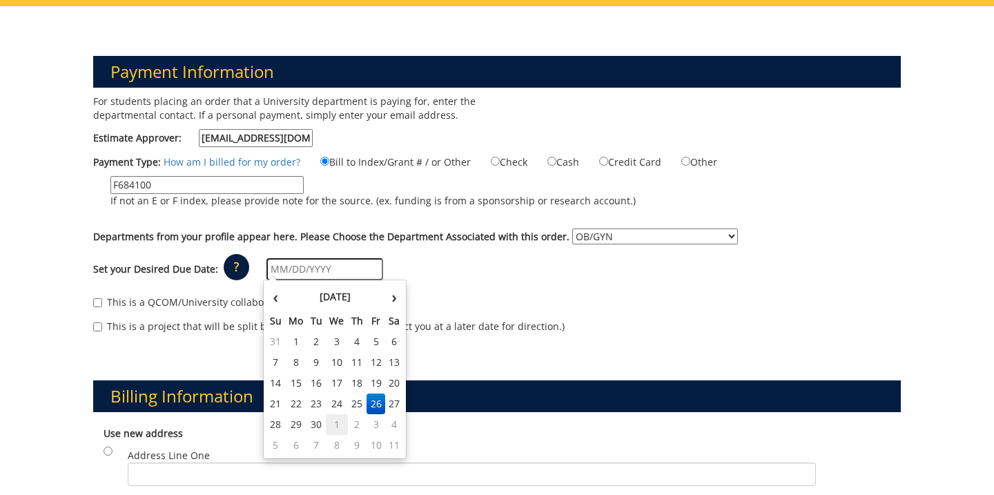
click at [331, 425] on td "1" at bounding box center [337, 424] width 22 height 21
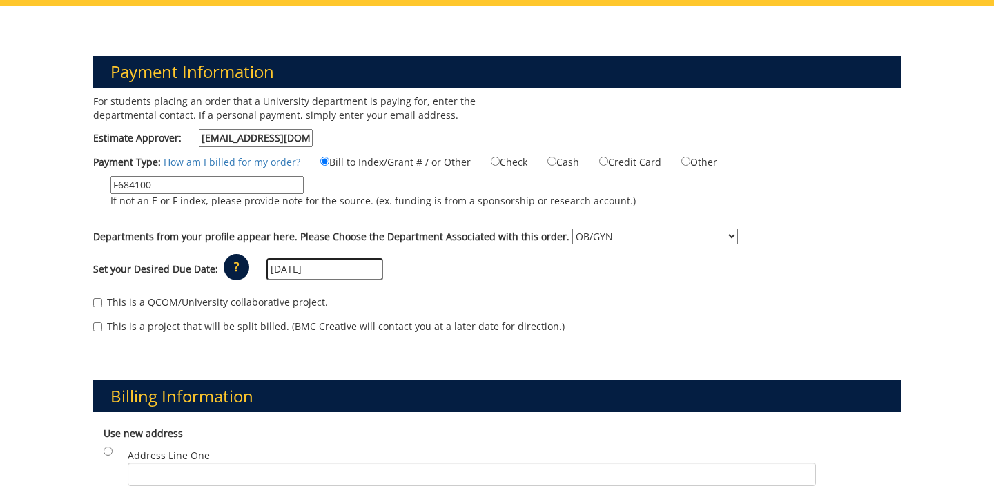
click at [235, 271] on p "?" at bounding box center [237, 267] width 26 height 26
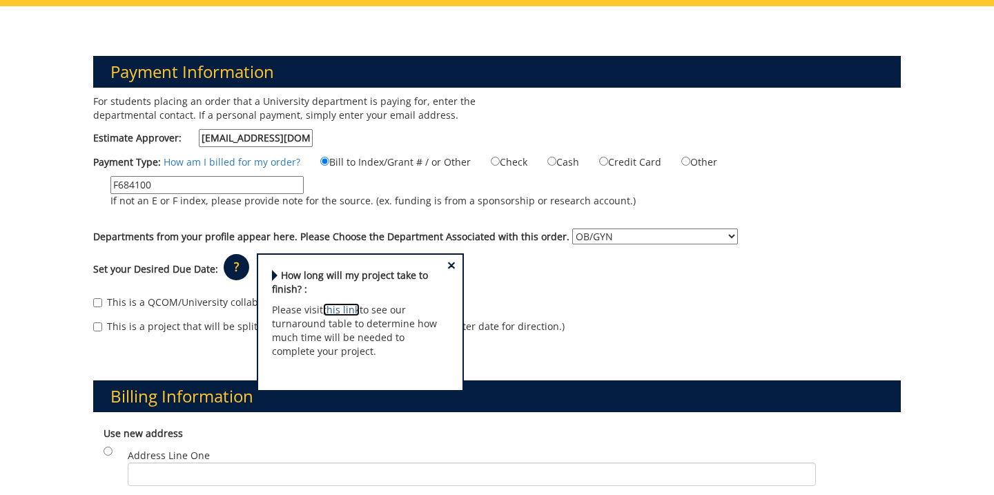
click at [335, 309] on link "this link" at bounding box center [341, 309] width 37 height 13
click at [443, 266] on div "× How long will my project take to finish? : Please visit this link to see our …" at bounding box center [360, 322] width 207 height 138
click at [449, 264] on span "×" at bounding box center [451, 265] width 8 height 14
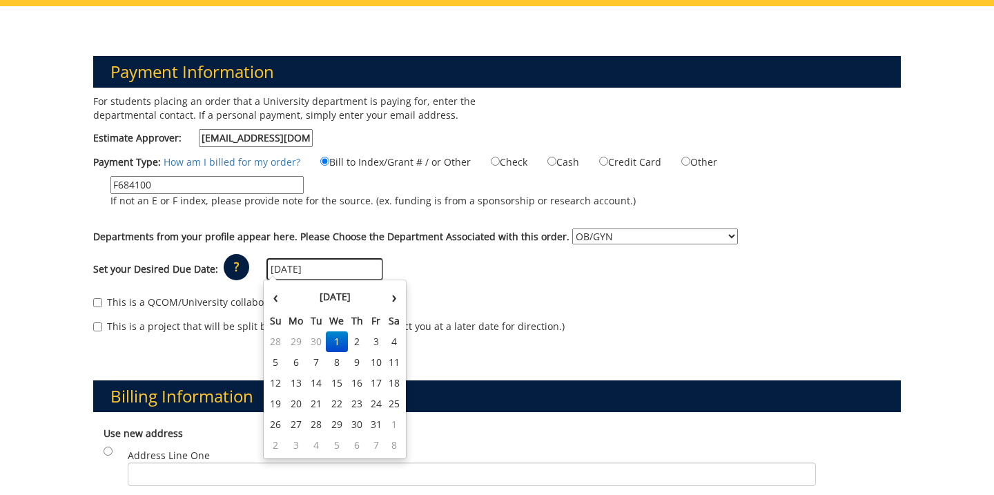
click at [355, 267] on input "[DATE]" at bounding box center [324, 269] width 117 height 22
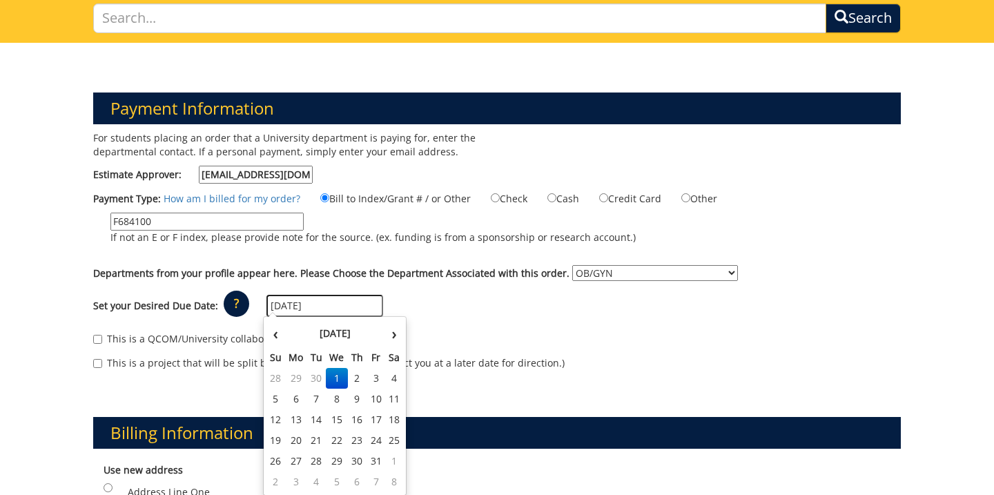
scroll to position [99, 0]
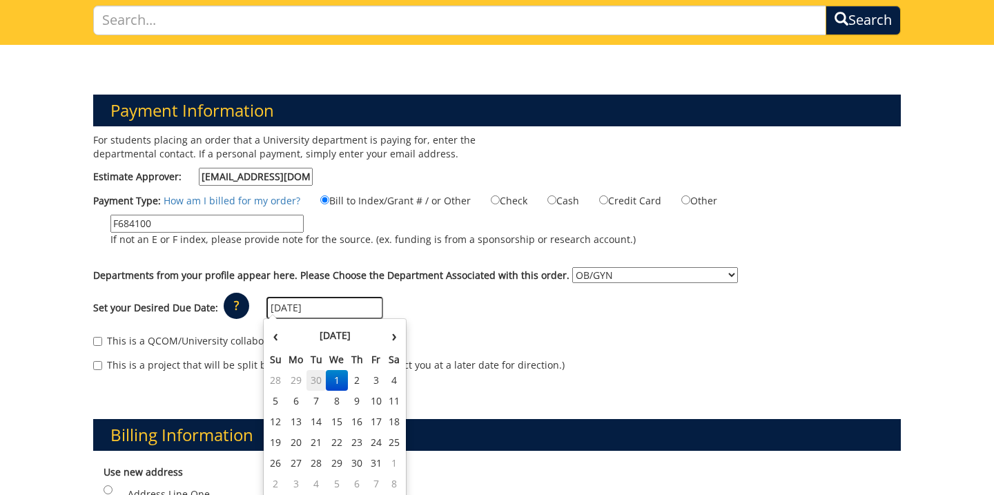
click at [317, 382] on td "30" at bounding box center [315, 380] width 19 height 21
type input "[DATE]"
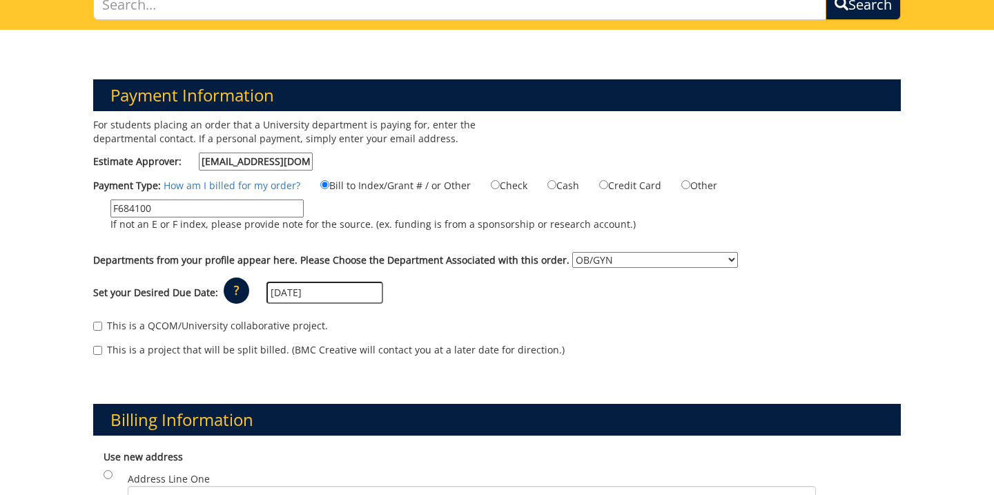
scroll to position [110, 0]
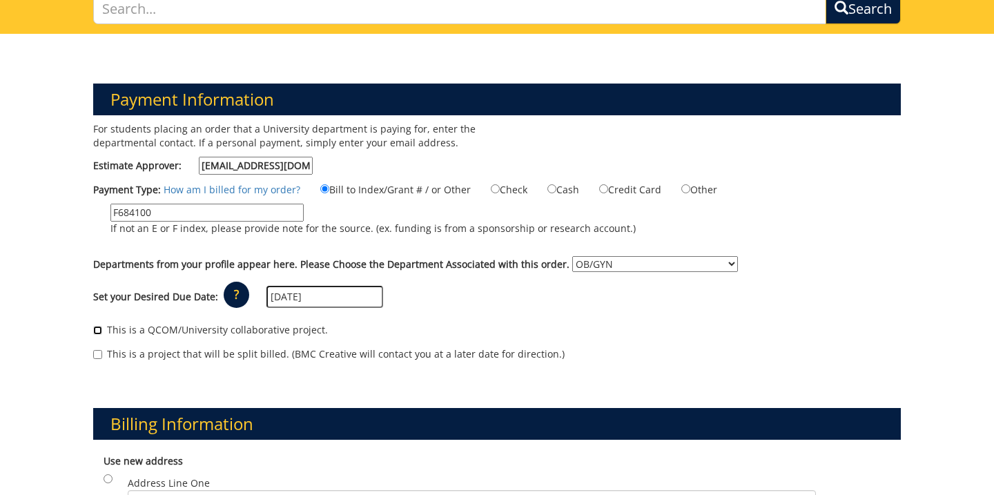
click at [99, 327] on input "This is a QCOM/University collaborative project." at bounding box center [97, 330] width 9 height 9
checkbox input "true"
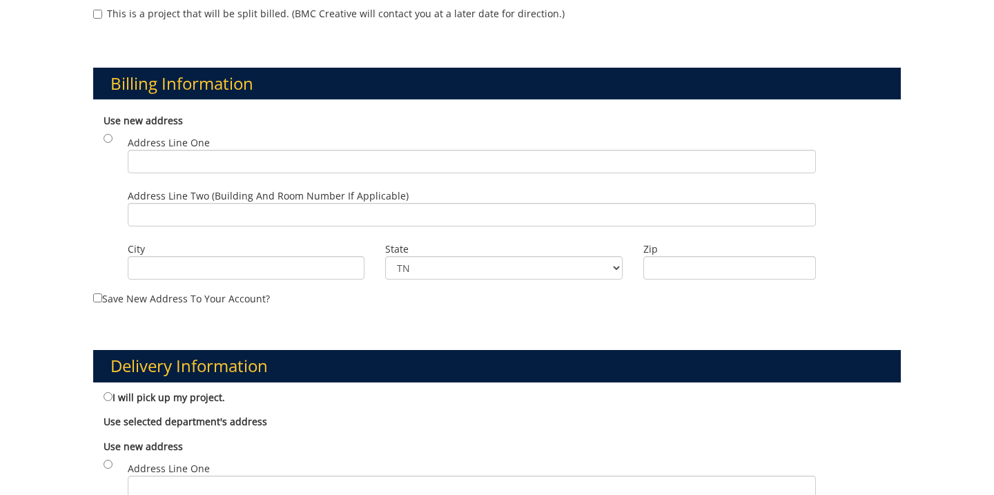
scroll to position [451, 0]
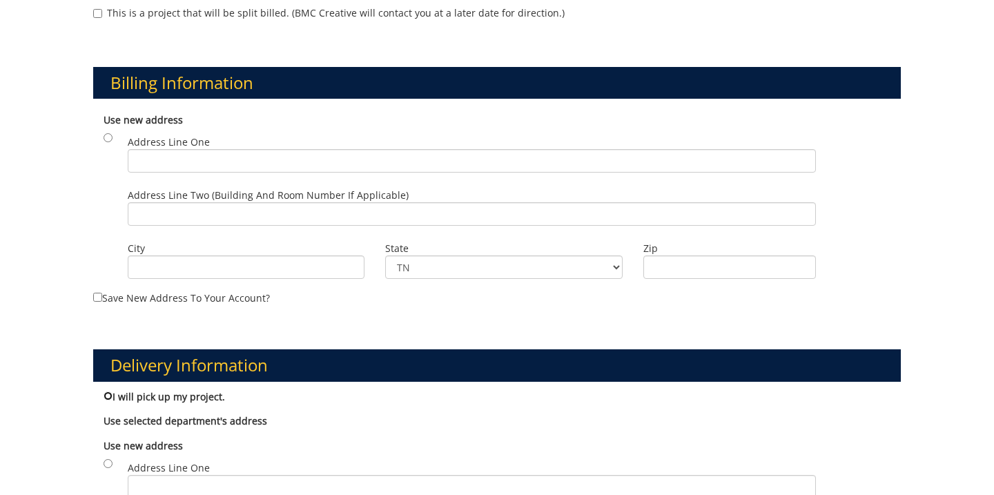
click at [109, 397] on input "I will pick up my project." at bounding box center [108, 395] width 9 height 9
radio input "true"
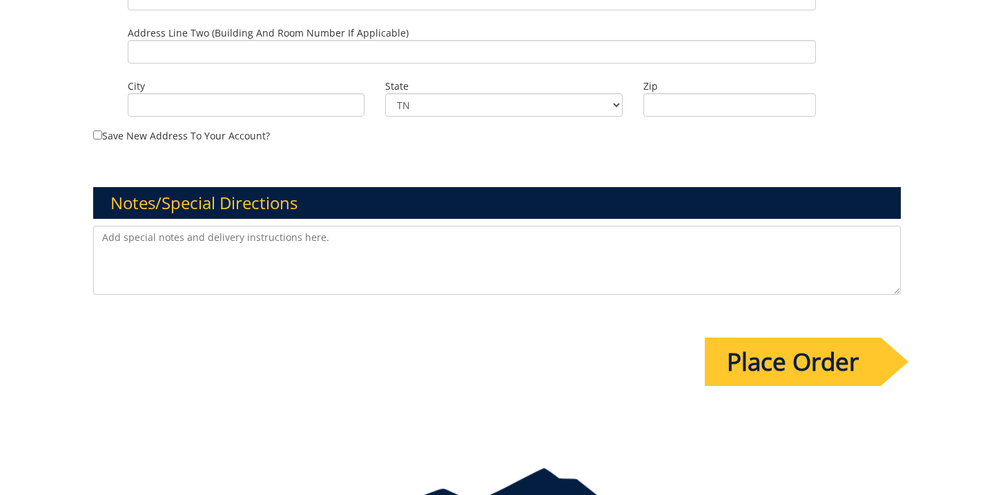
scroll to position [946, 0]
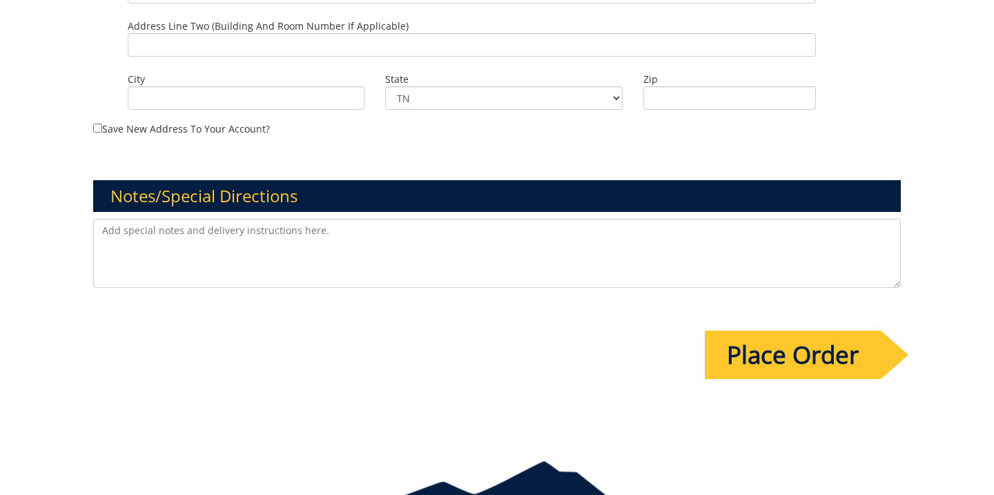
click at [779, 364] on input "Place Order" at bounding box center [793, 355] width 176 height 48
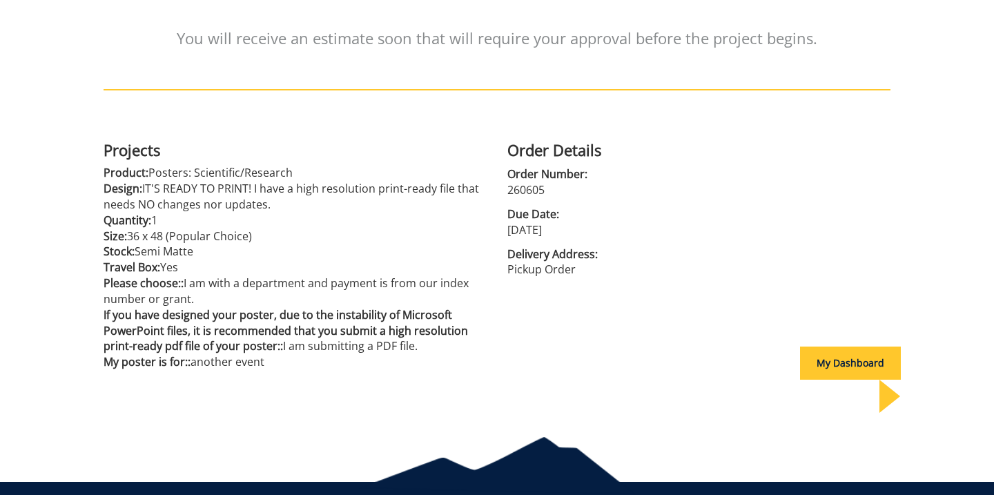
scroll to position [255, 0]
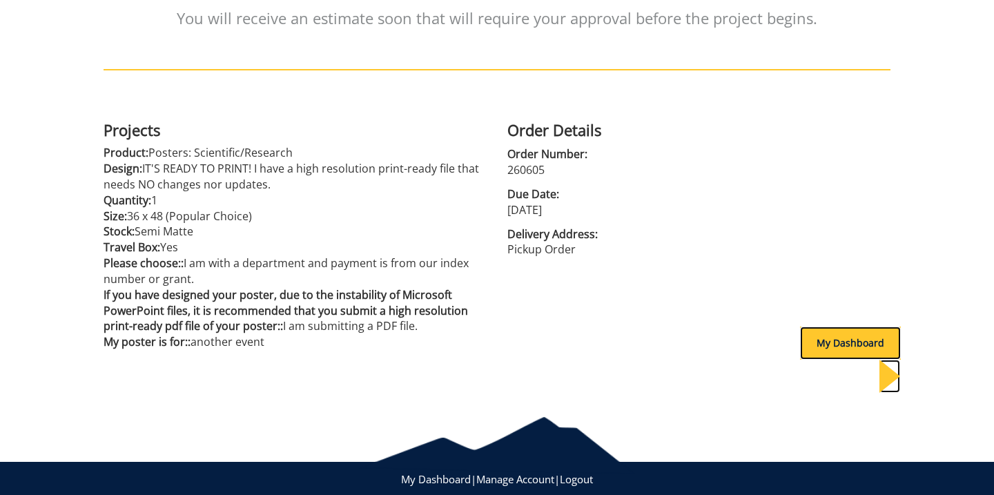
click at [810, 351] on div "My Dashboard" at bounding box center [850, 343] width 101 height 33
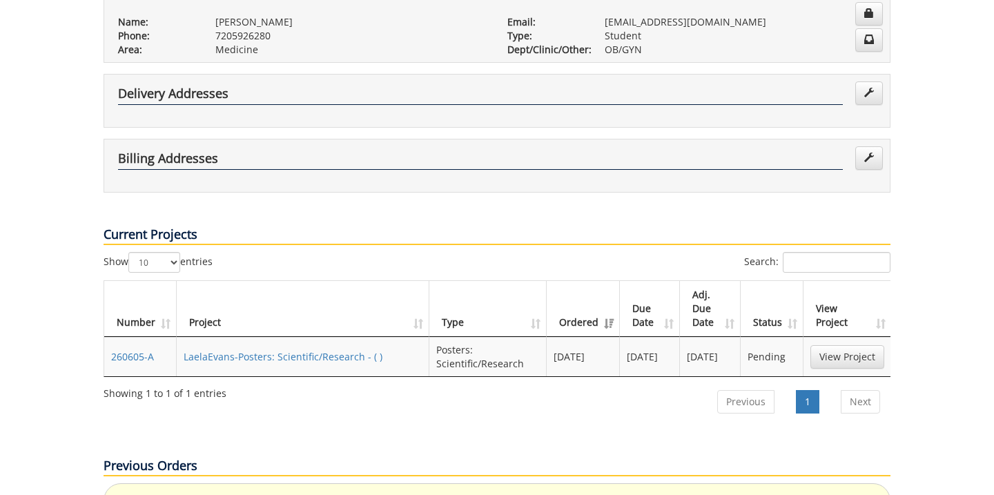
scroll to position [304, 0]
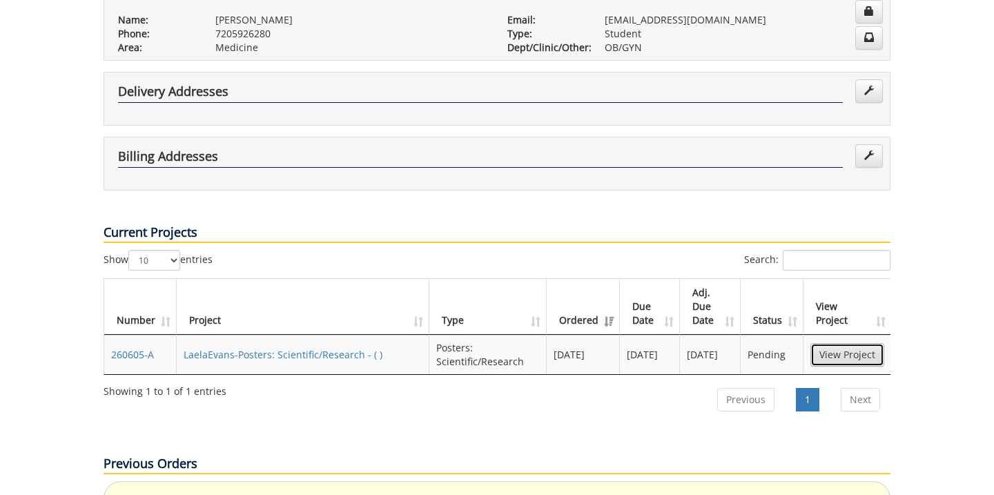
click at [876, 343] on link "View Project" at bounding box center [847, 354] width 74 height 23
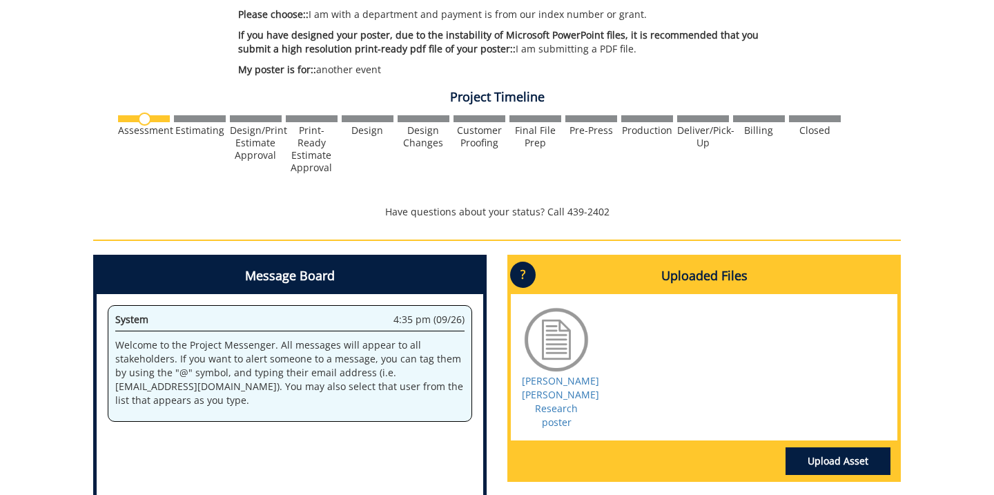
scroll to position [420, 0]
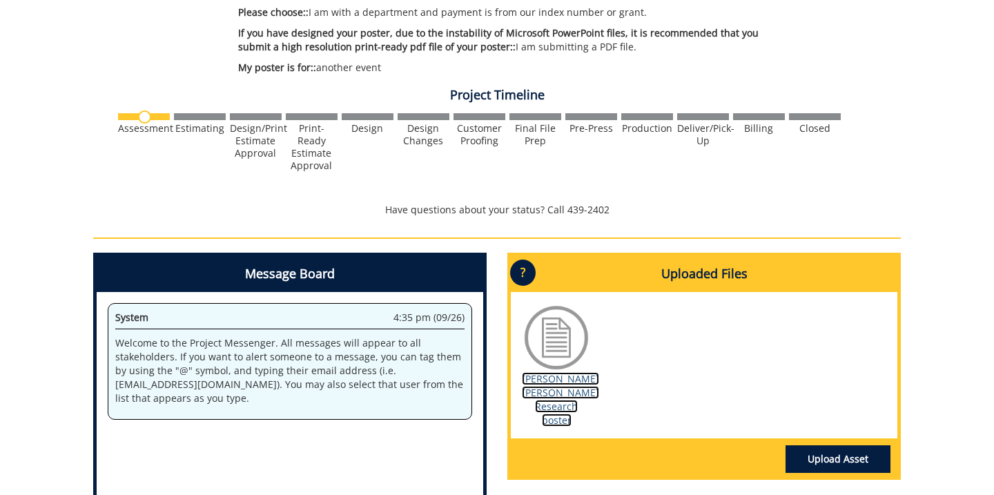
click at [552, 417] on link "Evans-Williams Quillen Research poster" at bounding box center [560, 399] width 77 height 55
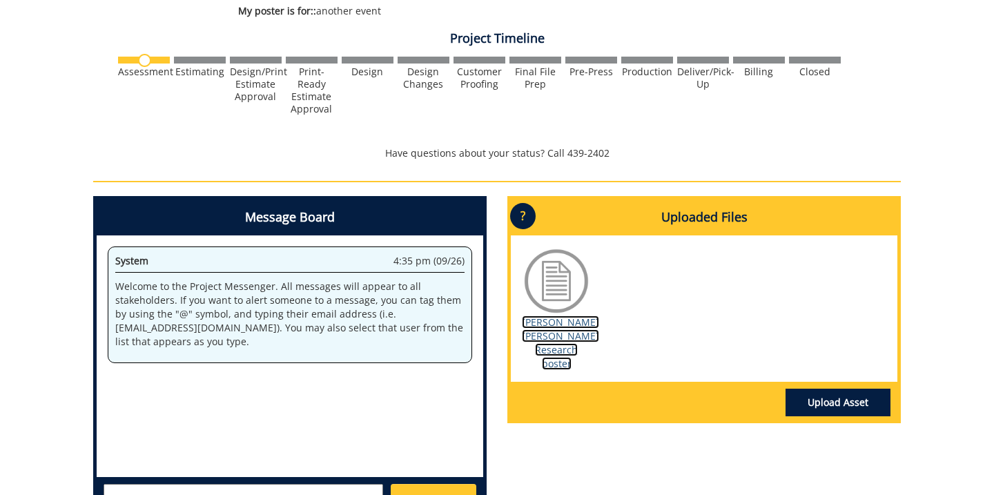
scroll to position [0, 0]
